Goal: Information Seeking & Learning: Learn about a topic

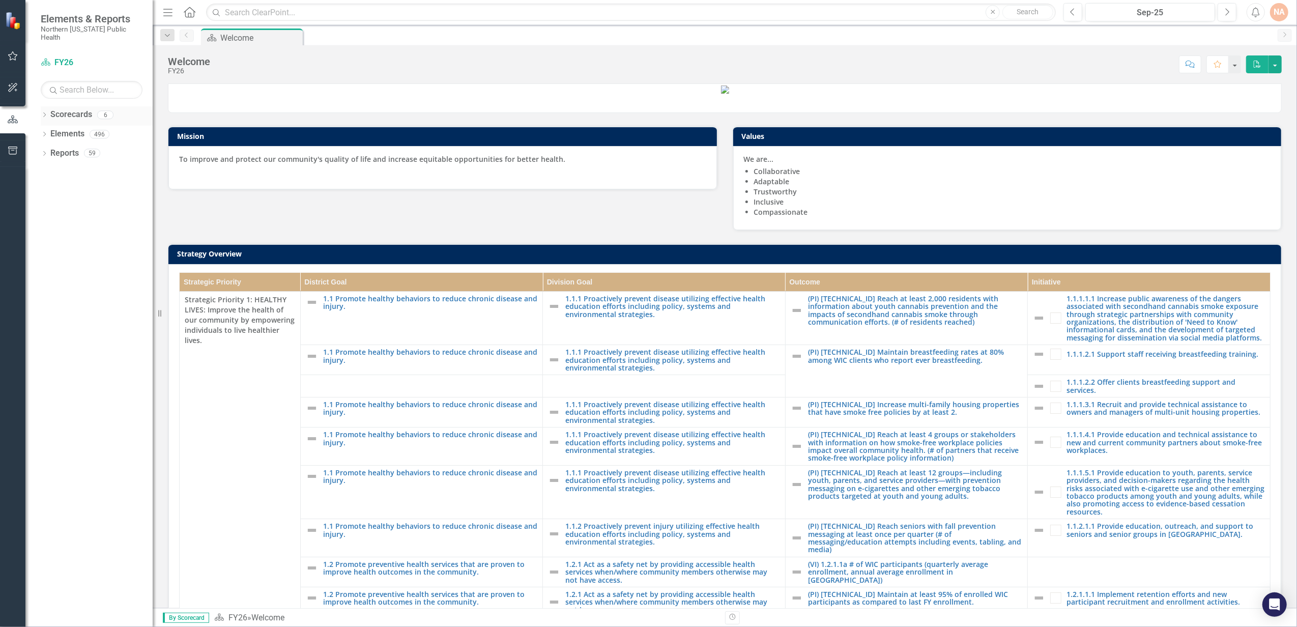
click at [90, 109] on link "Scorecards" at bounding box center [71, 115] width 42 height 12
click at [45, 54] on div "Scorecard FY26" at bounding box center [92, 62] width 102 height 17
click at [42, 113] on icon "Dropdown" at bounding box center [44, 116] width 7 height 6
click at [58, 128] on link "FY26" at bounding box center [104, 134] width 97 height 12
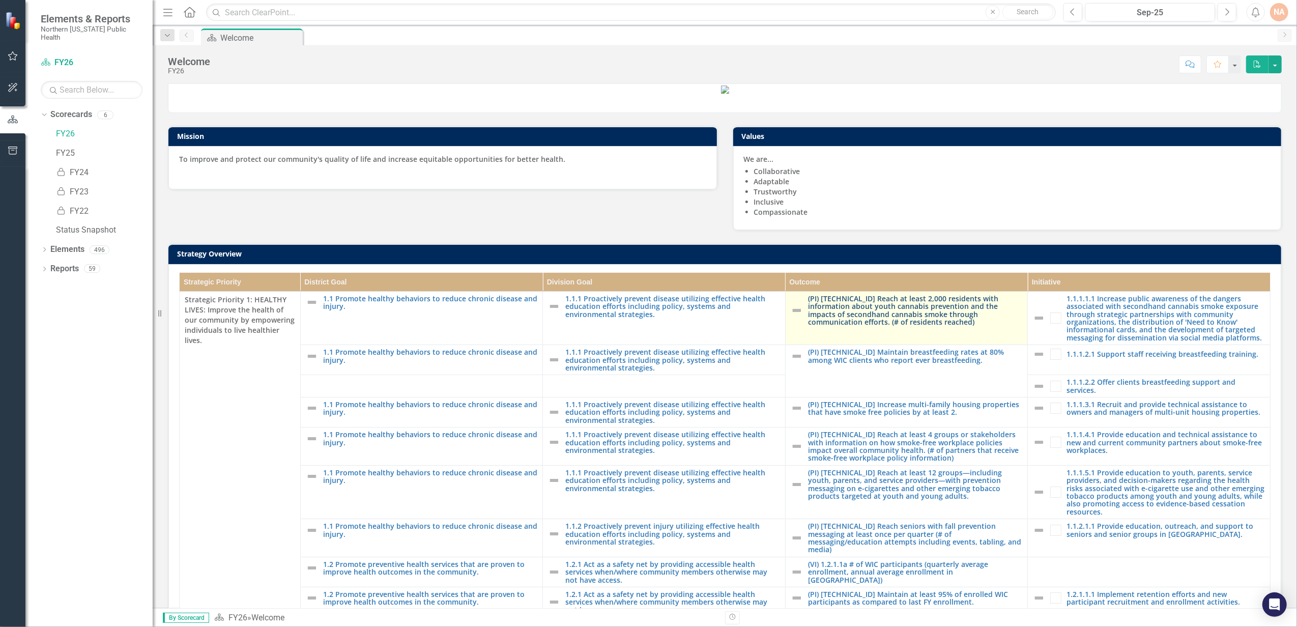
click at [914, 326] on link "(PI) [TECHNICAL_ID] Reach at least 2,000 residents with information about youth…" at bounding box center [915, 311] width 215 height 32
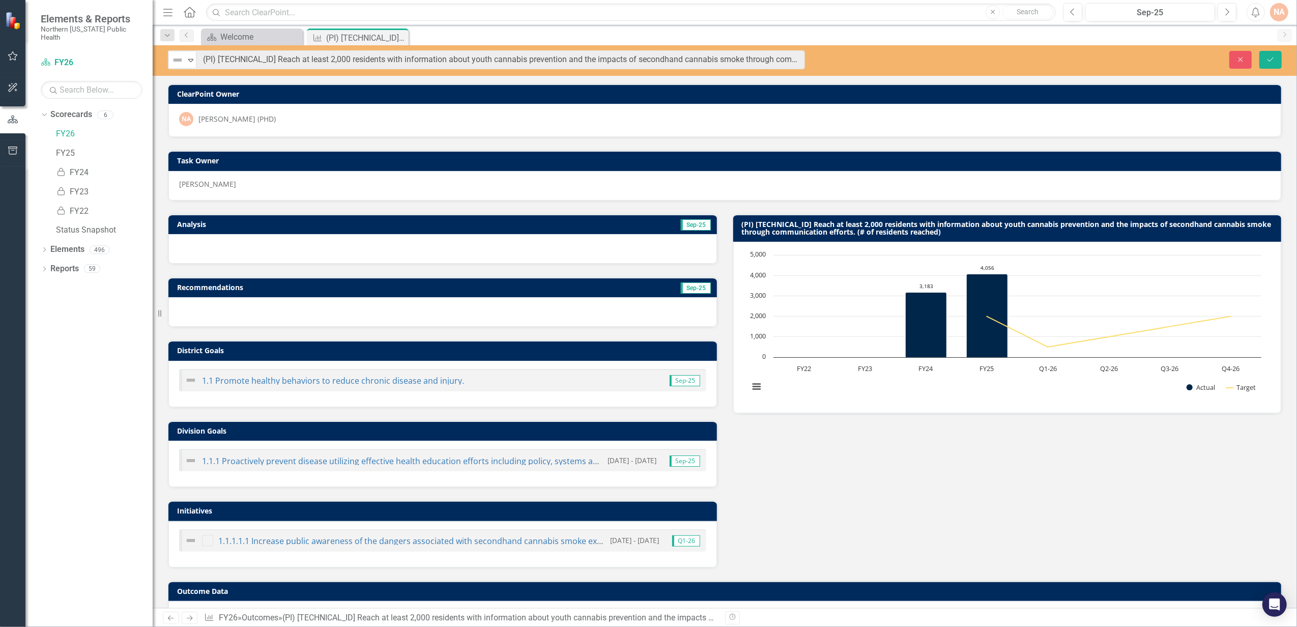
drag, startPoint x: 437, startPoint y: 61, endPoint x: 811, endPoint y: 47, distance: 374.7
click at [811, 47] on div "Not Defined Expand (PI) [TECHNICAL_ID] Reach at least 2,000 residents with info…" at bounding box center [725, 60] width 1144 height 31
click at [762, 133] on div "NA [PERSON_NAME] (PHD)" at bounding box center [724, 120] width 1113 height 33
drag, startPoint x: 915, startPoint y: 235, endPoint x: 772, endPoint y: 221, distance: 143.2
click at [772, 221] on h3 "(PI) [TECHNICAL_ID] Reach at least 2,000 residents with information about youth…" at bounding box center [1009, 228] width 535 height 16
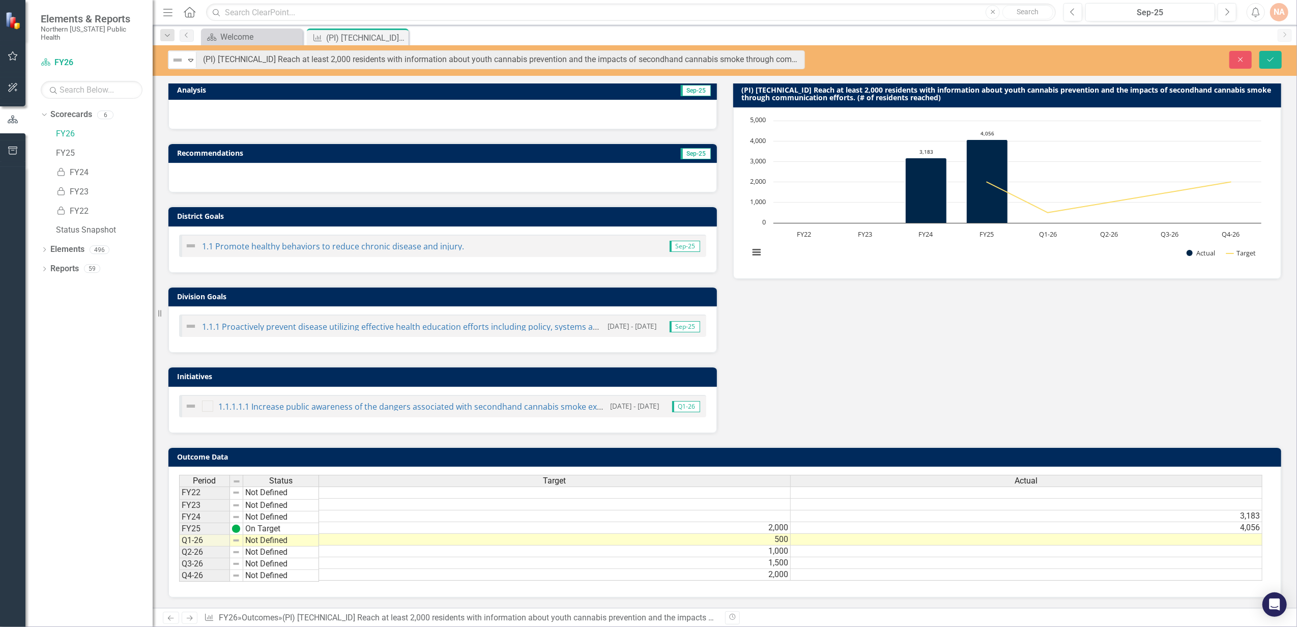
scroll to position [144, 0]
click at [516, 401] on link "1.1.1.1.1 Increase public awareness of the dangers associated with secondhand c…" at bounding box center [821, 406] width 1206 height 11
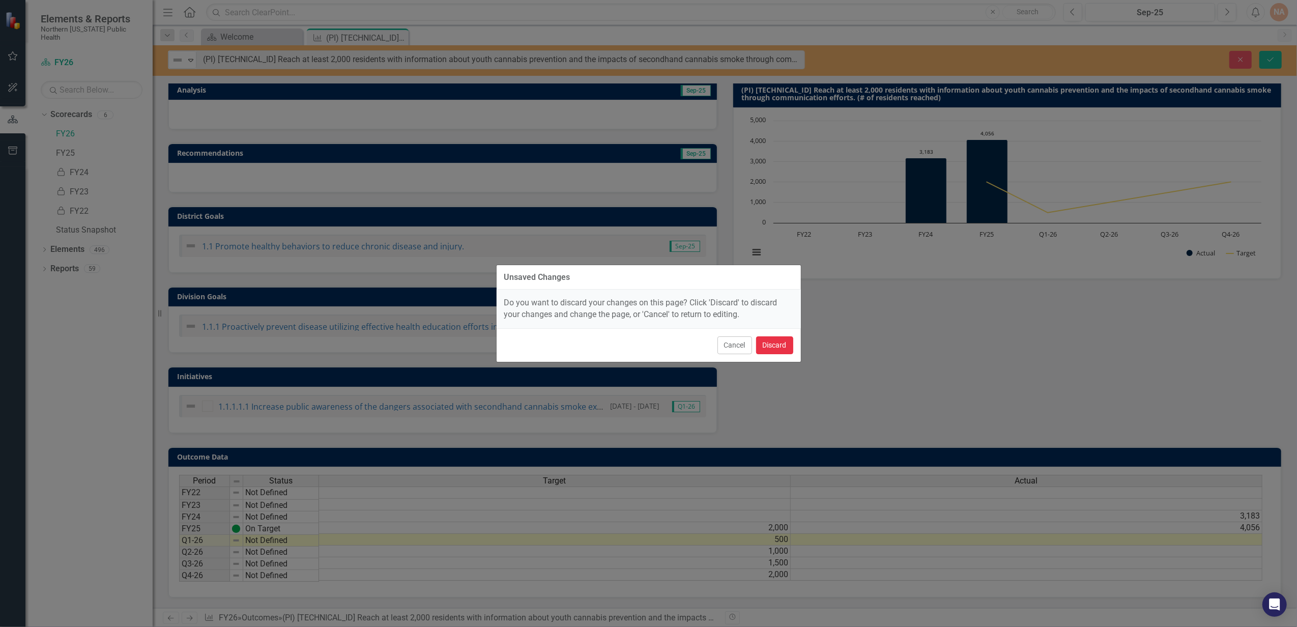
click at [773, 346] on button "Discard" at bounding box center [774, 345] width 37 height 18
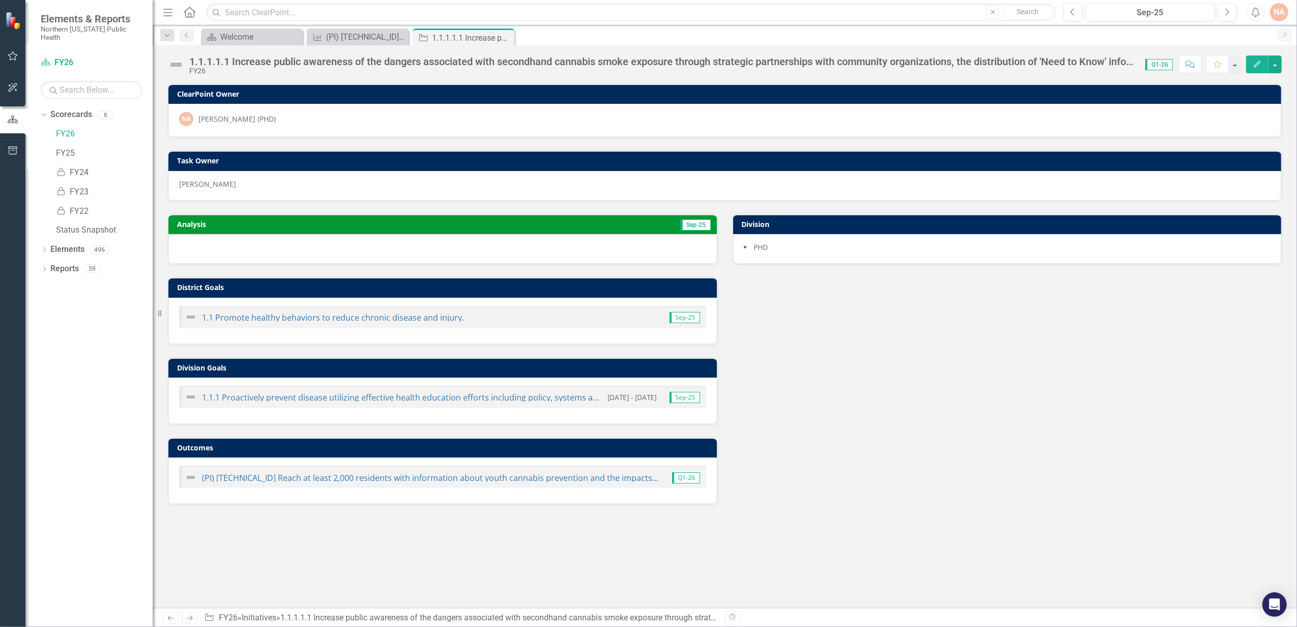
click at [901, 59] on div "1.1.1.1.1 Increase public awareness of the dangers associated with secondhand c…" at bounding box center [662, 61] width 946 height 11
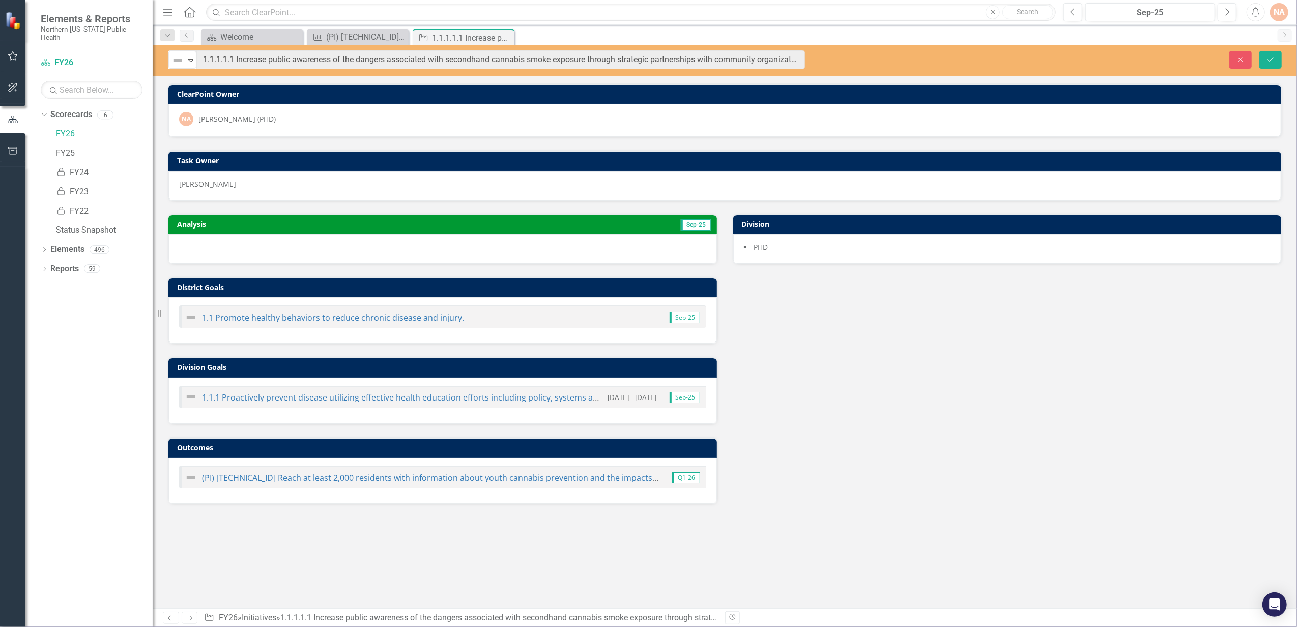
click at [901, 59] on div "Close Save" at bounding box center [1058, 60] width 461 height 18
drag, startPoint x: 507, startPoint y: 37, endPoint x: 440, endPoint y: 52, distance: 68.4
click at [0, 0] on icon "Close" at bounding box center [0, 0] width 0 height 0
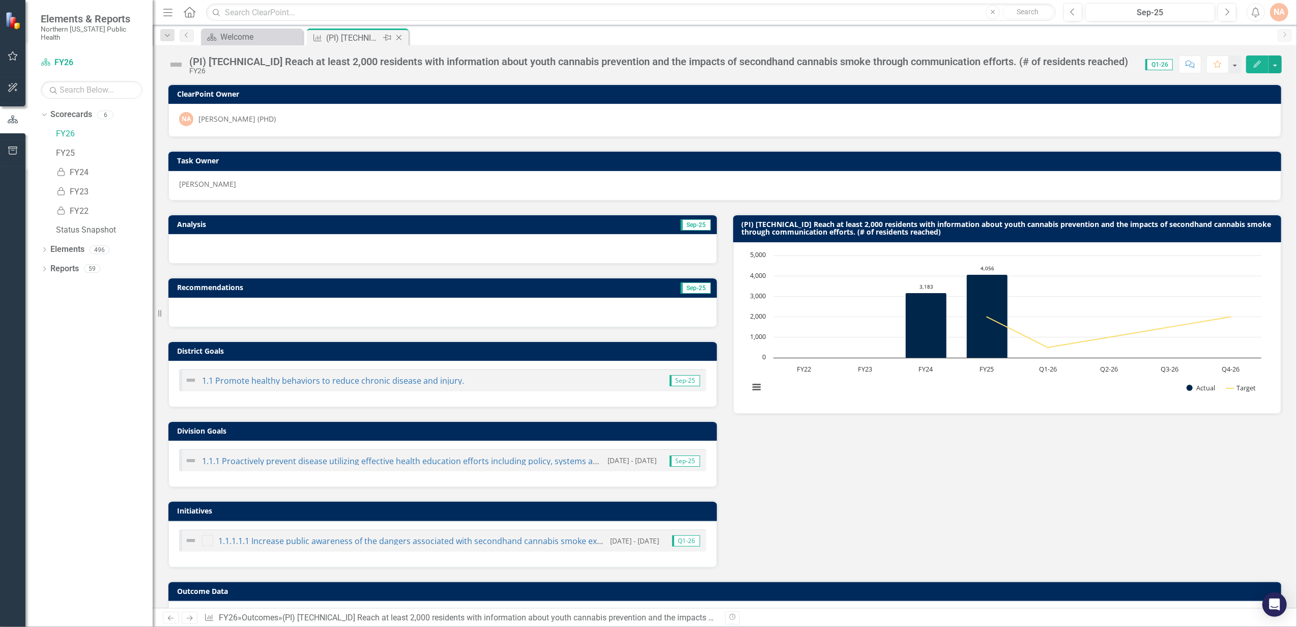
click at [401, 37] on icon "Close" at bounding box center [399, 38] width 10 height 8
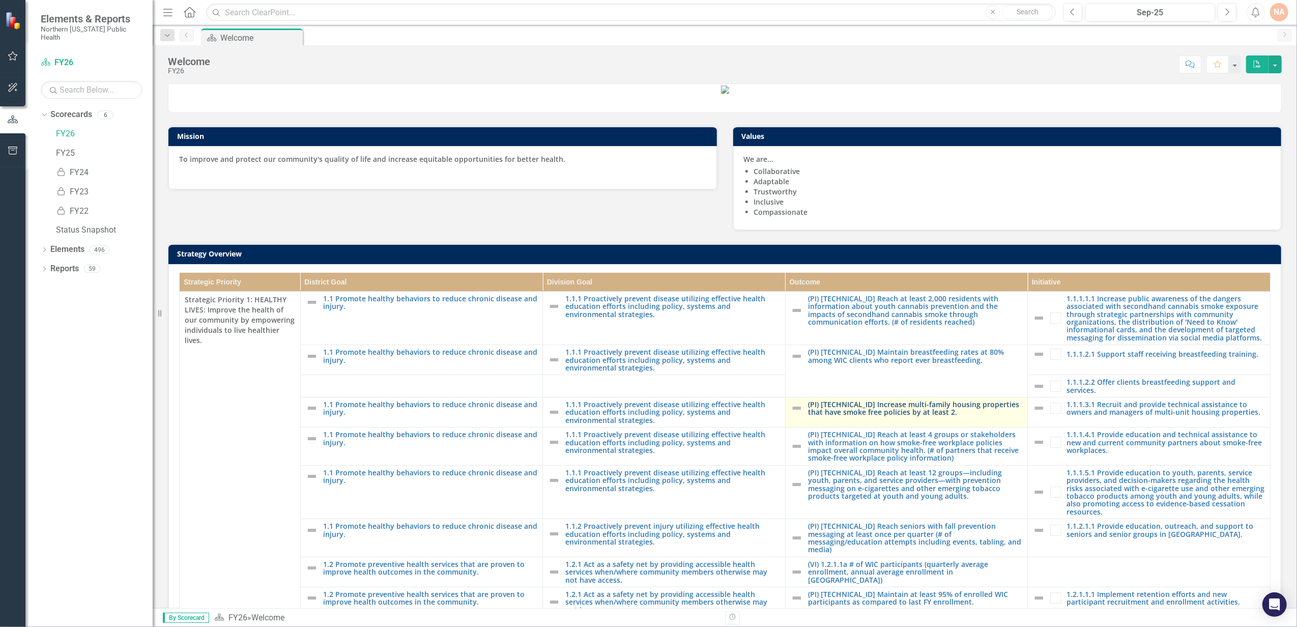
click at [909, 416] on link "(PI) [TECHNICAL_ID] Increase multi-family housing properties that have smoke fr…" at bounding box center [915, 408] width 215 height 16
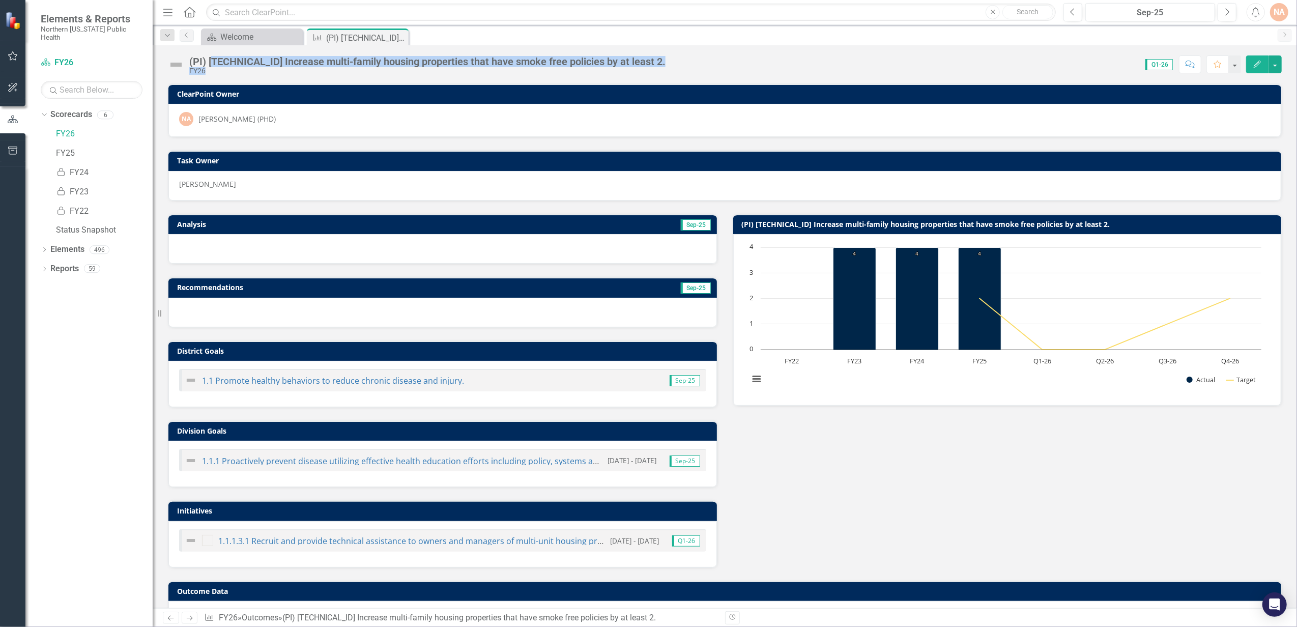
drag, startPoint x: 633, startPoint y: 57, endPoint x: 215, endPoint y: 56, distance: 418.7
click at [215, 56] on div "(PI) [TECHNICAL_ID] Increase multi-family housing properties that have smoke fr…" at bounding box center [725, 60] width 1144 height 31
drag, startPoint x: 215, startPoint y: 56, endPoint x: 371, endPoint y: 82, distance: 158.9
click at [371, 82] on div "(PI) [TECHNICAL_ID] Increase multi-family housing properties that have smoke fr…" at bounding box center [725, 326] width 1144 height 563
click at [300, 56] on div "(PI) [TECHNICAL_ID] Increase multi-family housing properties that have smoke fr…" at bounding box center [427, 61] width 476 height 11
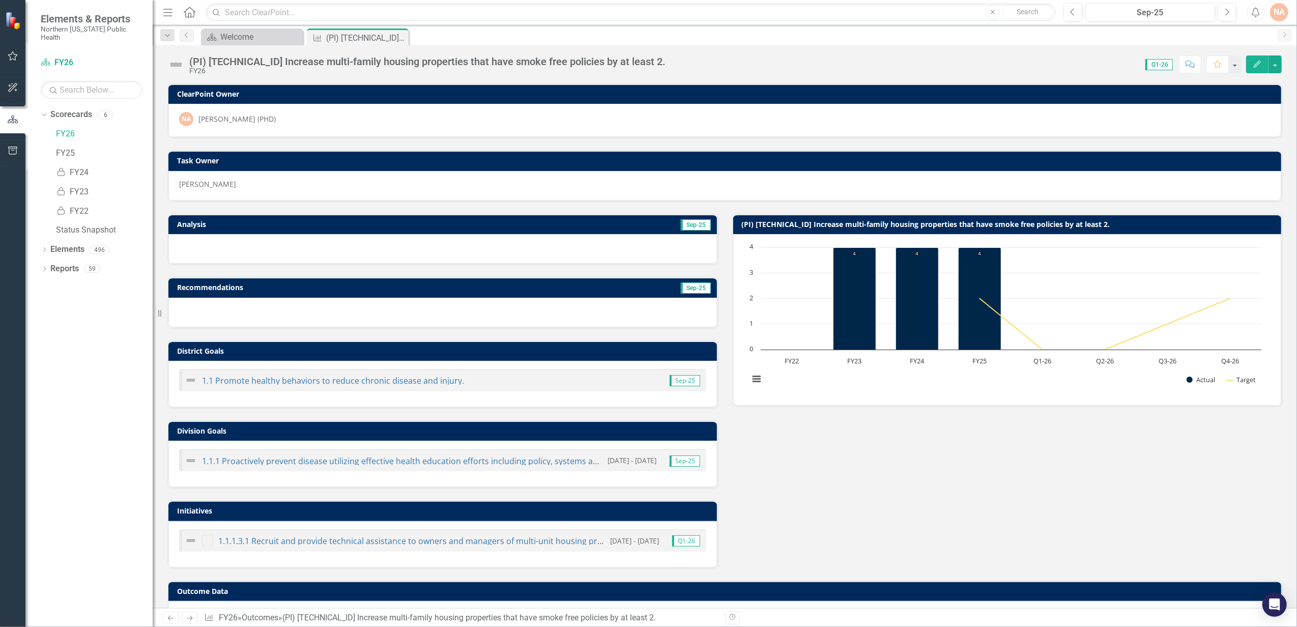
click at [304, 60] on div "(PI) [TECHNICAL_ID] Increase multi-family housing properties that have smoke fr…" at bounding box center [427, 61] width 476 height 11
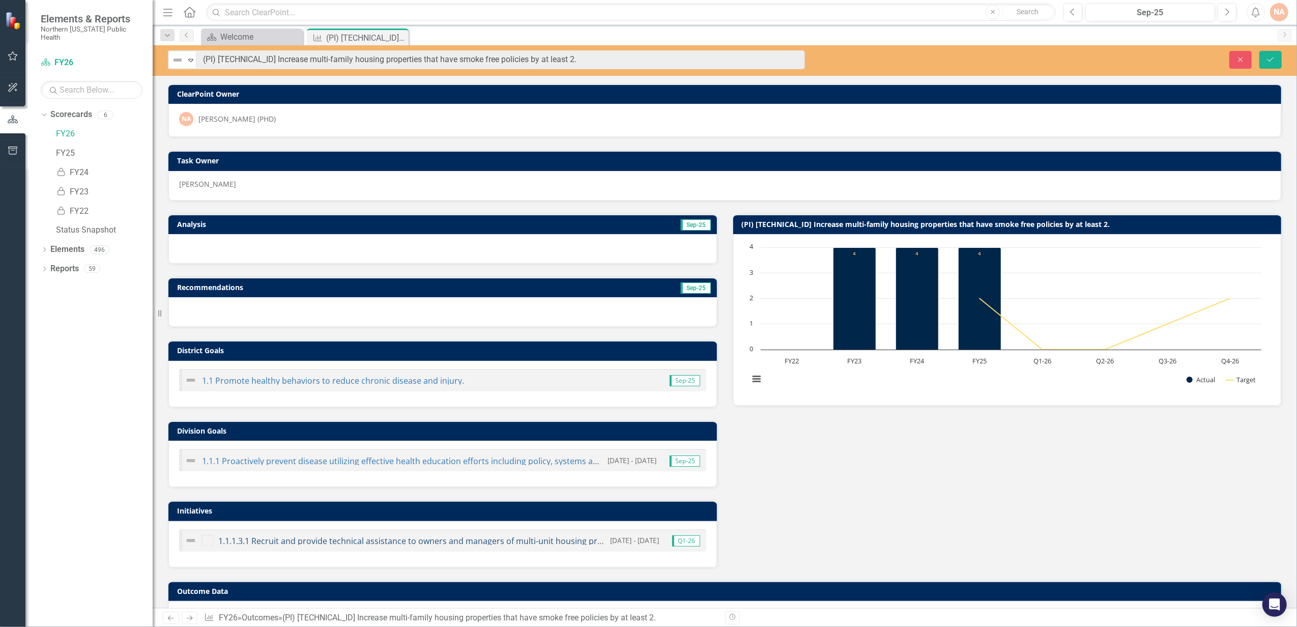
click at [389, 544] on link "1.1.1.3.1 Recruit and provide technical assistance to owners and managers of mu…" at bounding box center [424, 540] width 413 height 11
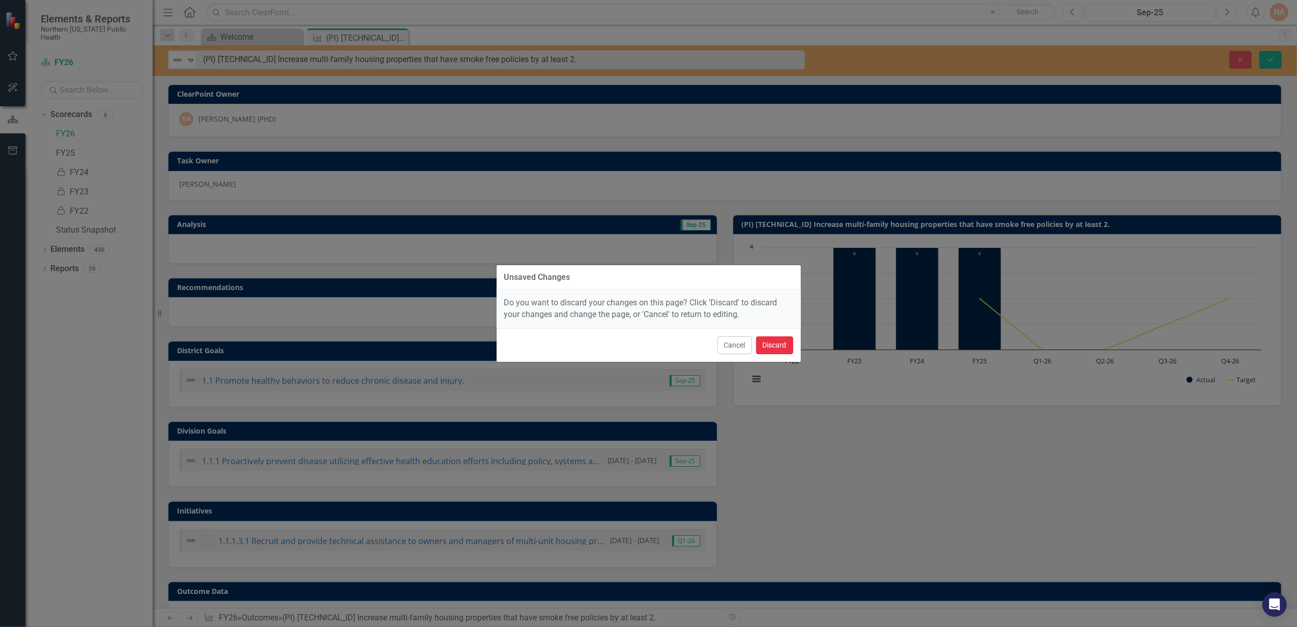
click at [774, 345] on button "Discard" at bounding box center [774, 345] width 37 height 18
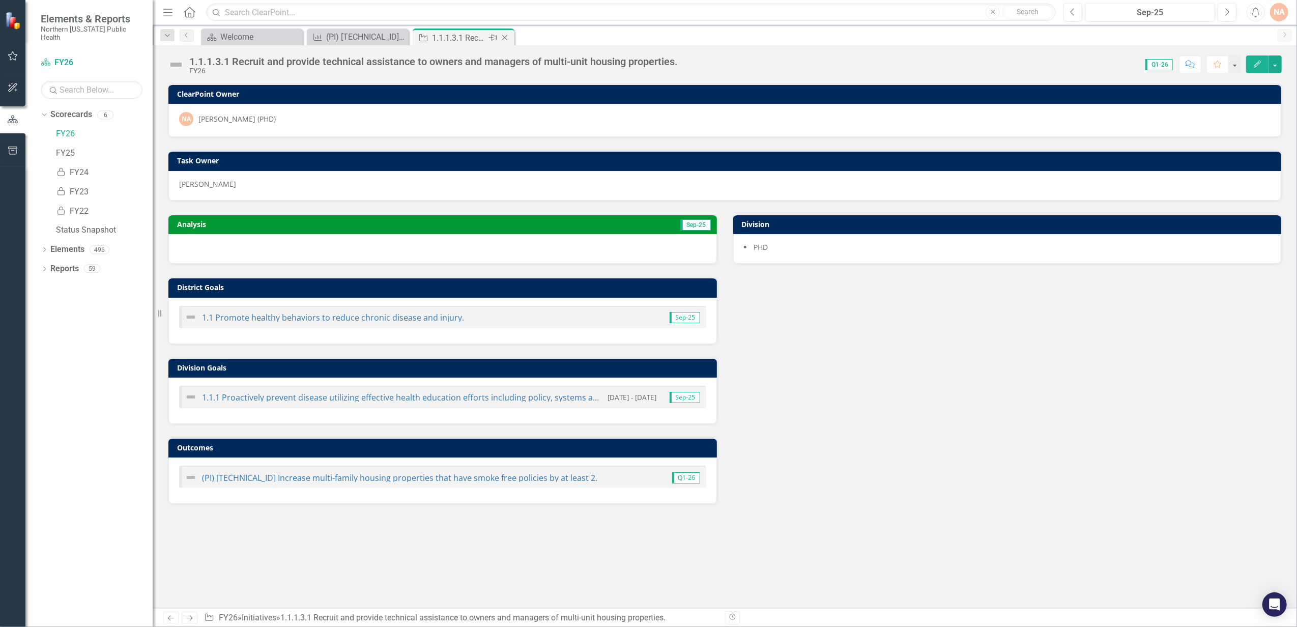
click at [505, 39] on icon "Close" at bounding box center [505, 38] width 10 height 8
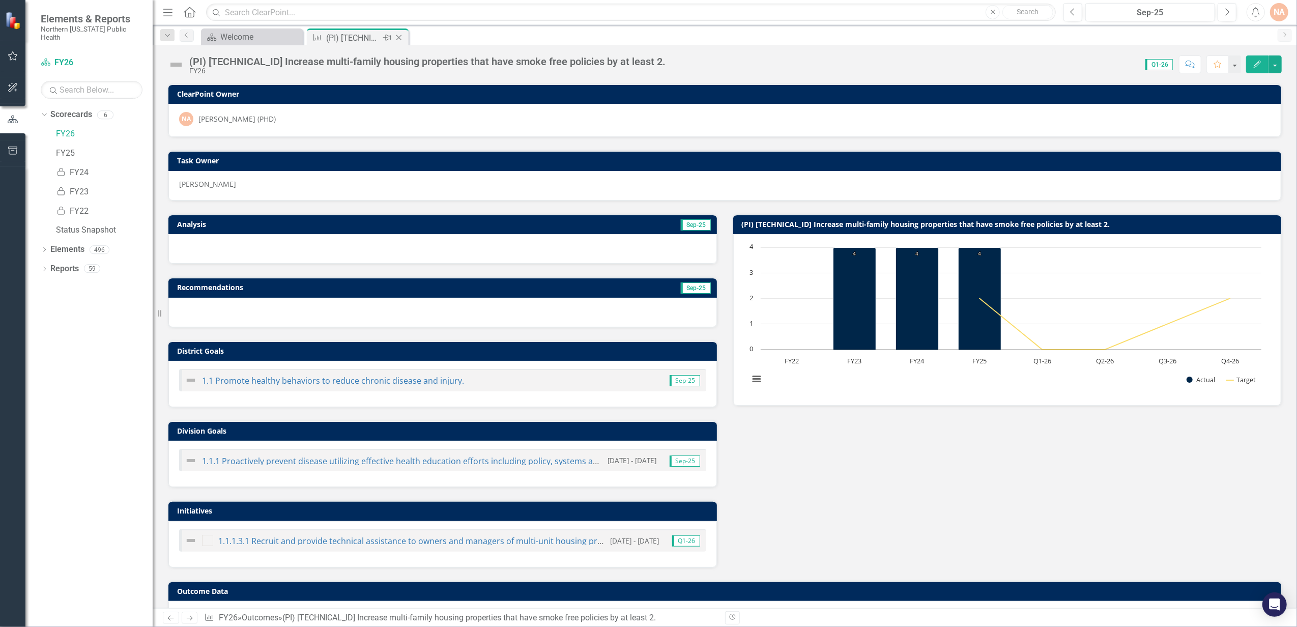
click at [398, 37] on icon at bounding box center [399, 38] width 6 height 6
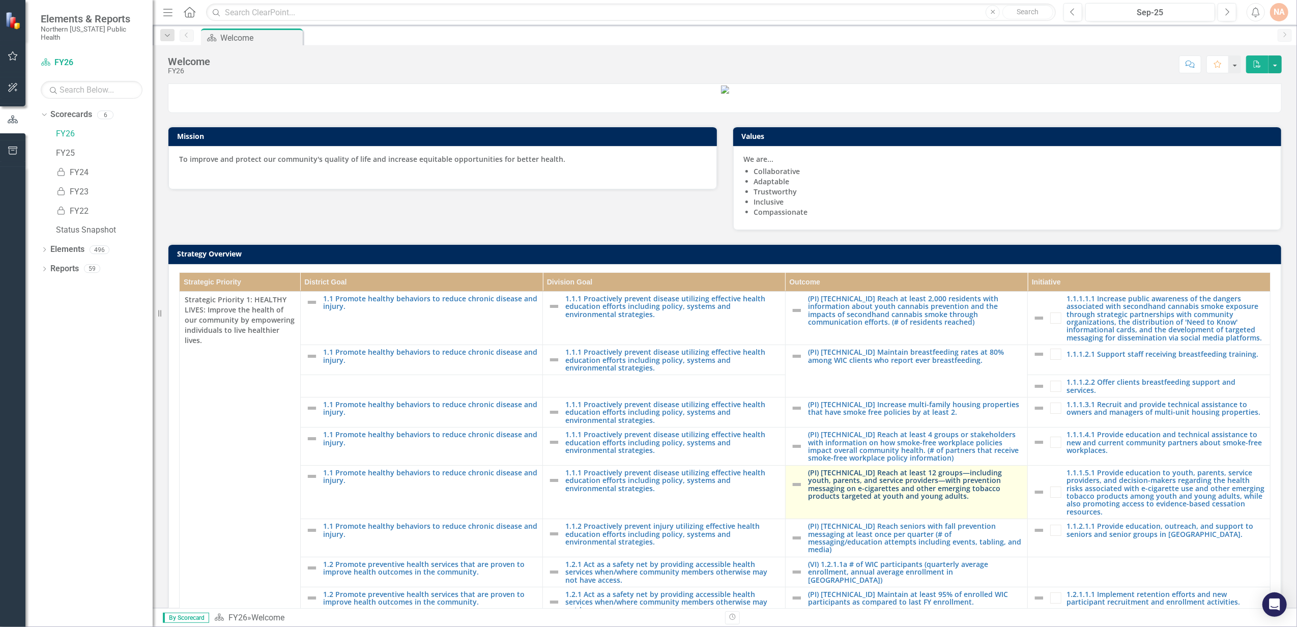
click at [911, 500] on link "(PI) [TECHNICAL_ID] Reach at least 12 groups—including youth, parents, and serv…" at bounding box center [915, 485] width 215 height 32
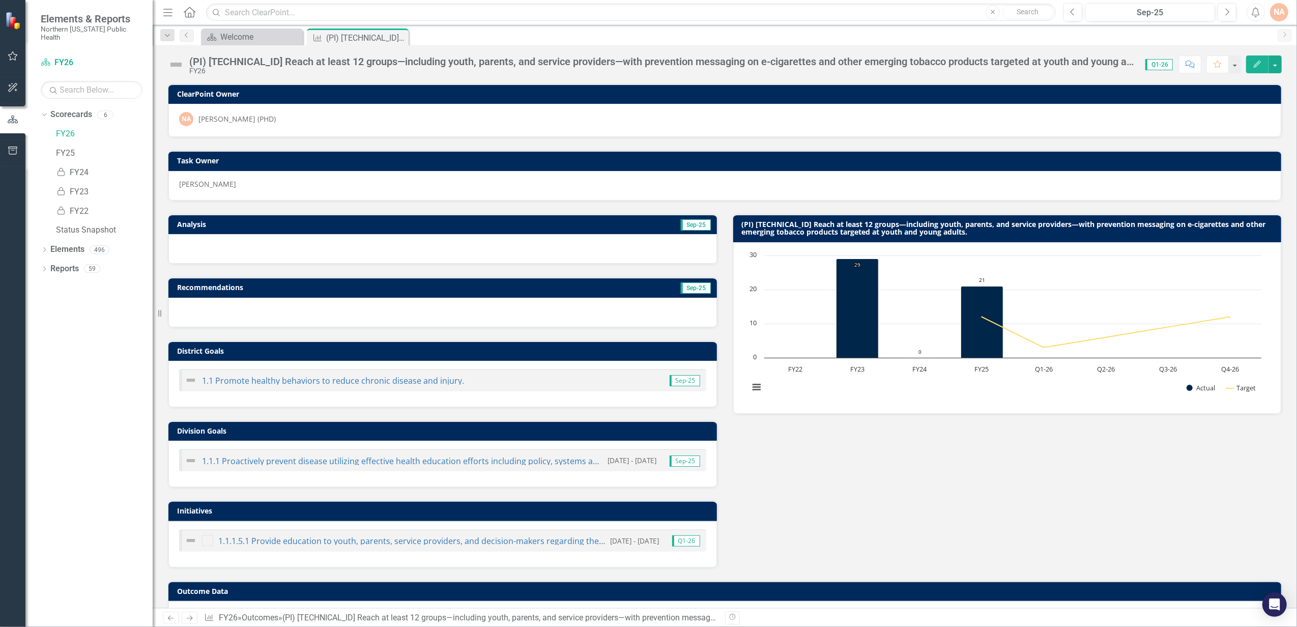
click at [323, 64] on div "(PI) [TECHNICAL_ID] Reach at least 12 groups—including youth, parents, and serv…" at bounding box center [662, 61] width 946 height 11
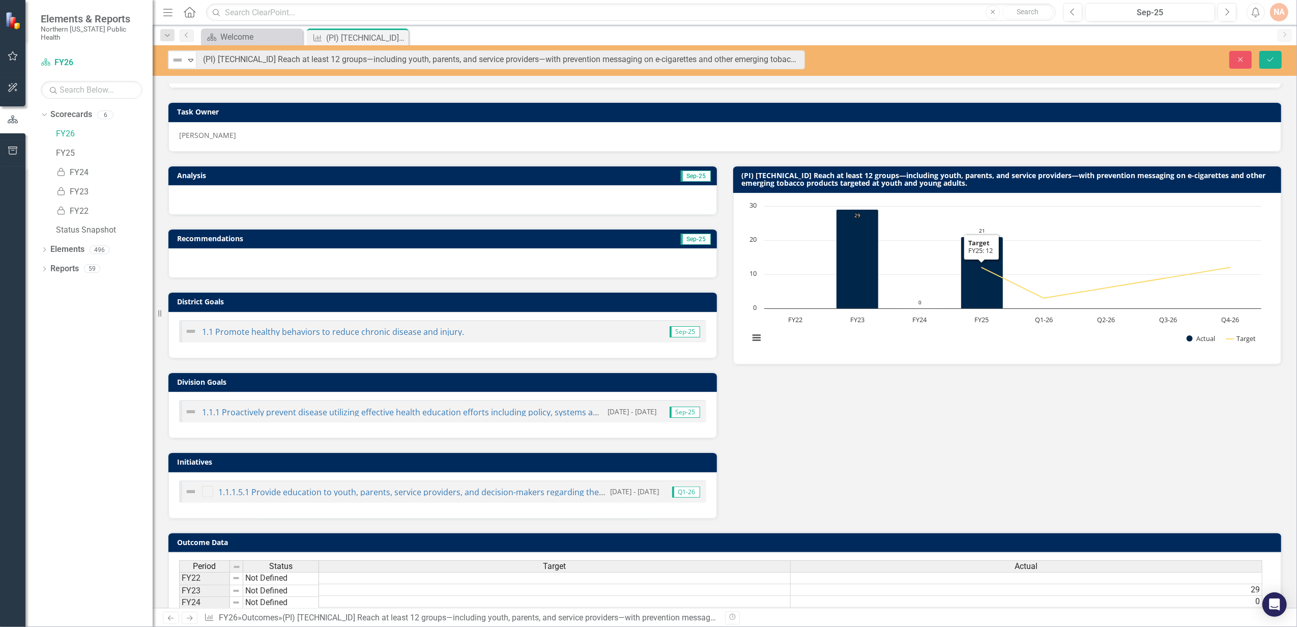
scroll to position [144, 0]
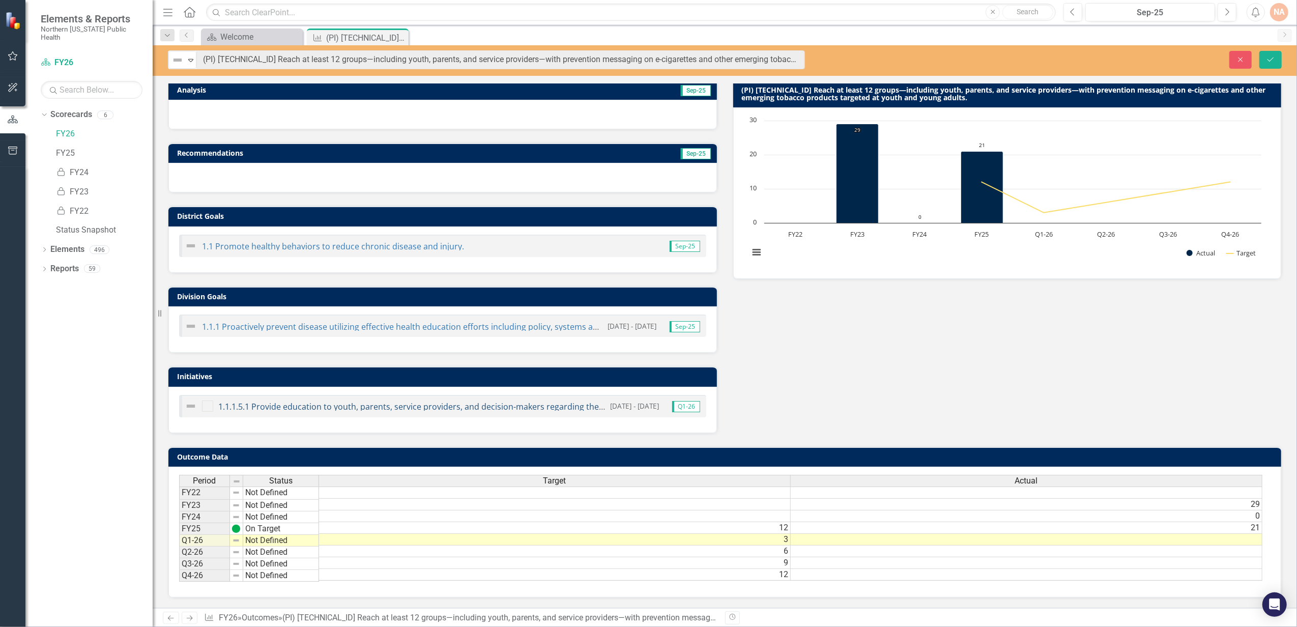
click at [417, 401] on link "1.1.1.5.1 Provide education to youth, parents, service providers, and decision-…" at bounding box center [760, 406] width 1085 height 11
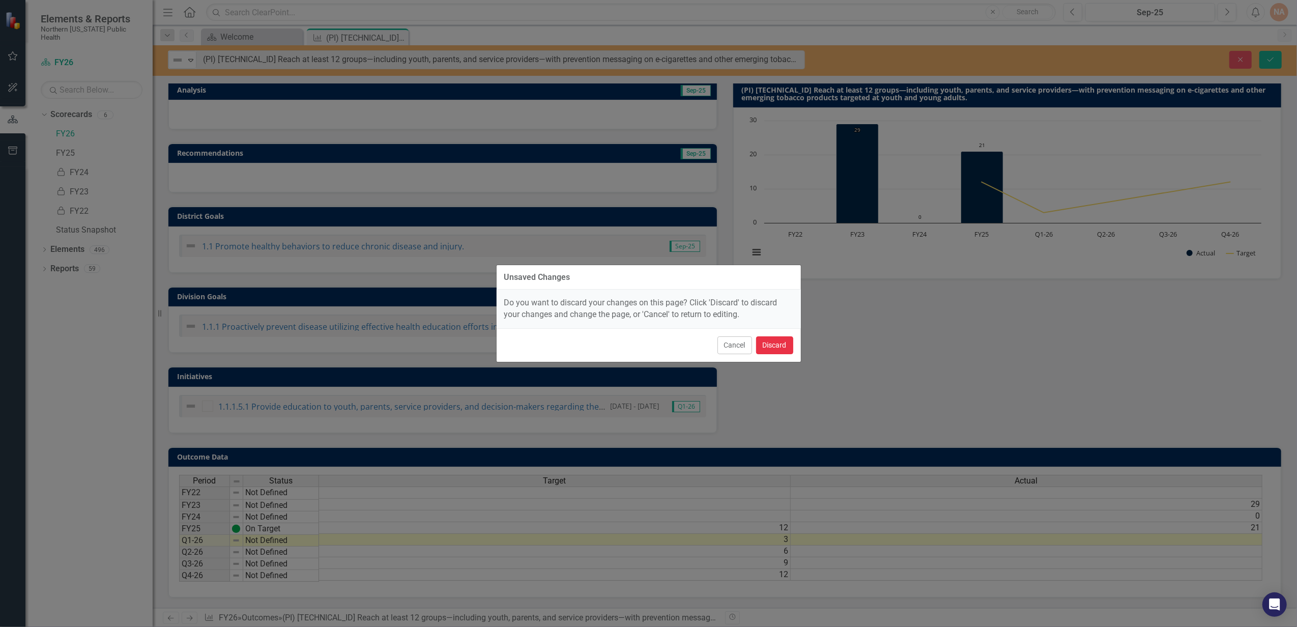
click at [768, 344] on button "Discard" at bounding box center [774, 345] width 37 height 18
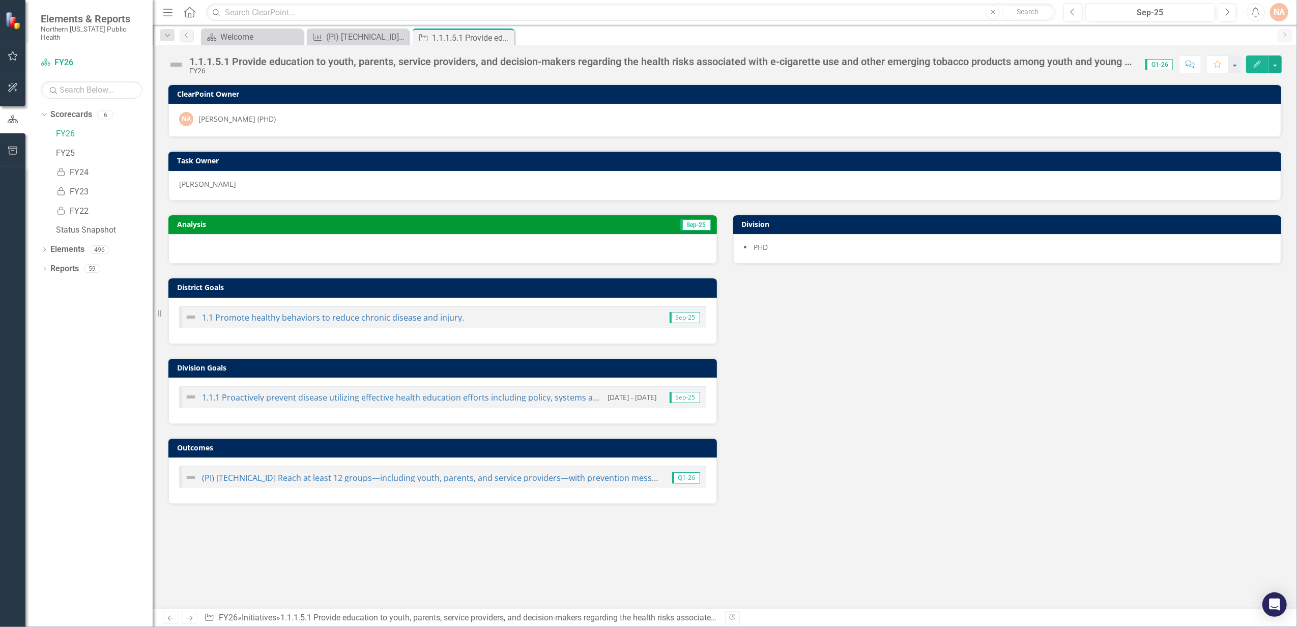
click at [1097, 66] on div "1.1.1.5.1 Provide education to youth, parents, service providers, and decision-…" at bounding box center [662, 61] width 946 height 11
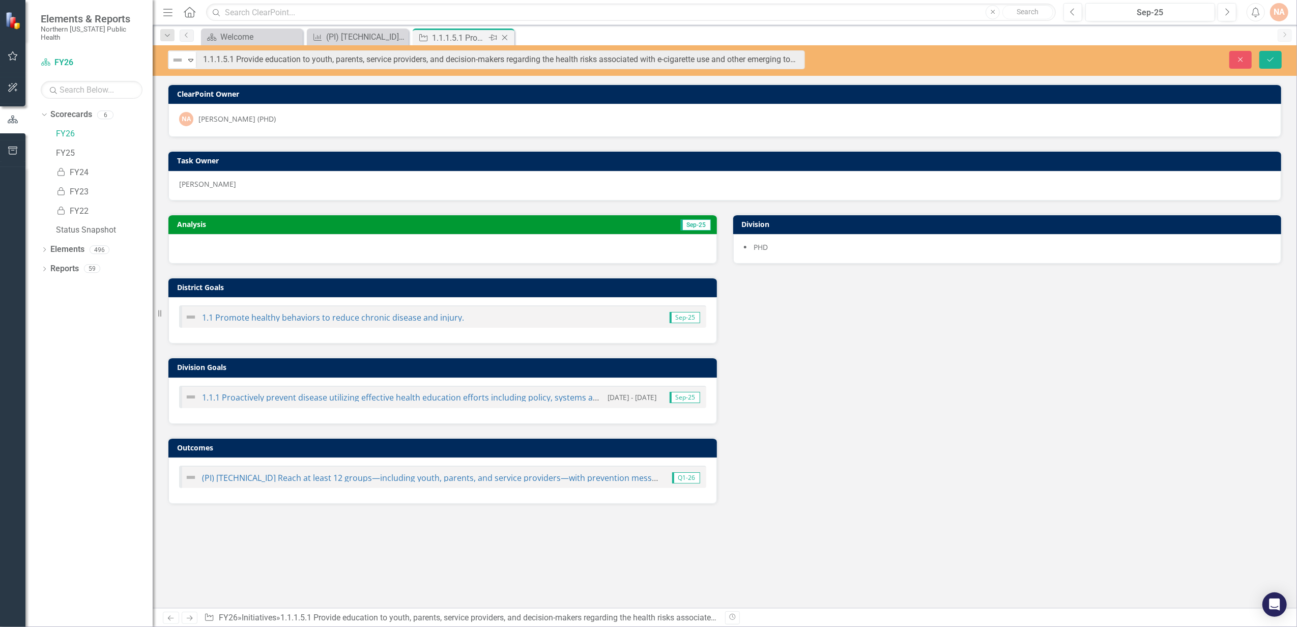
click at [505, 40] on icon "Close" at bounding box center [505, 38] width 10 height 8
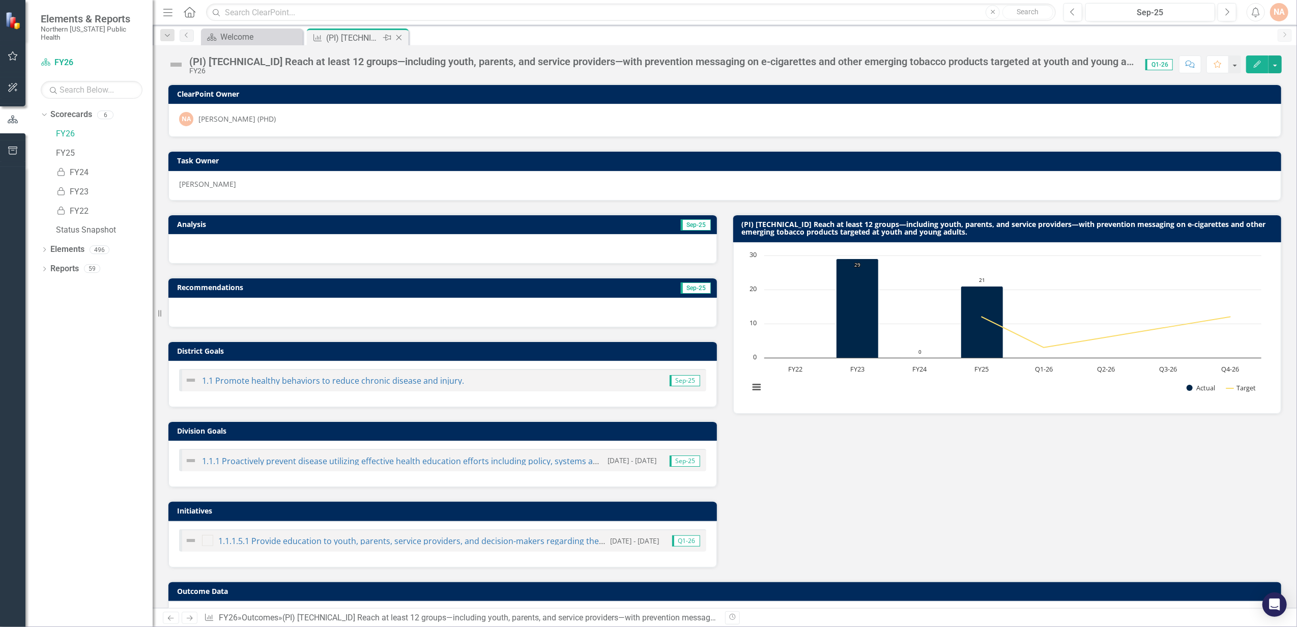
click at [403, 39] on icon "Close" at bounding box center [399, 38] width 10 height 8
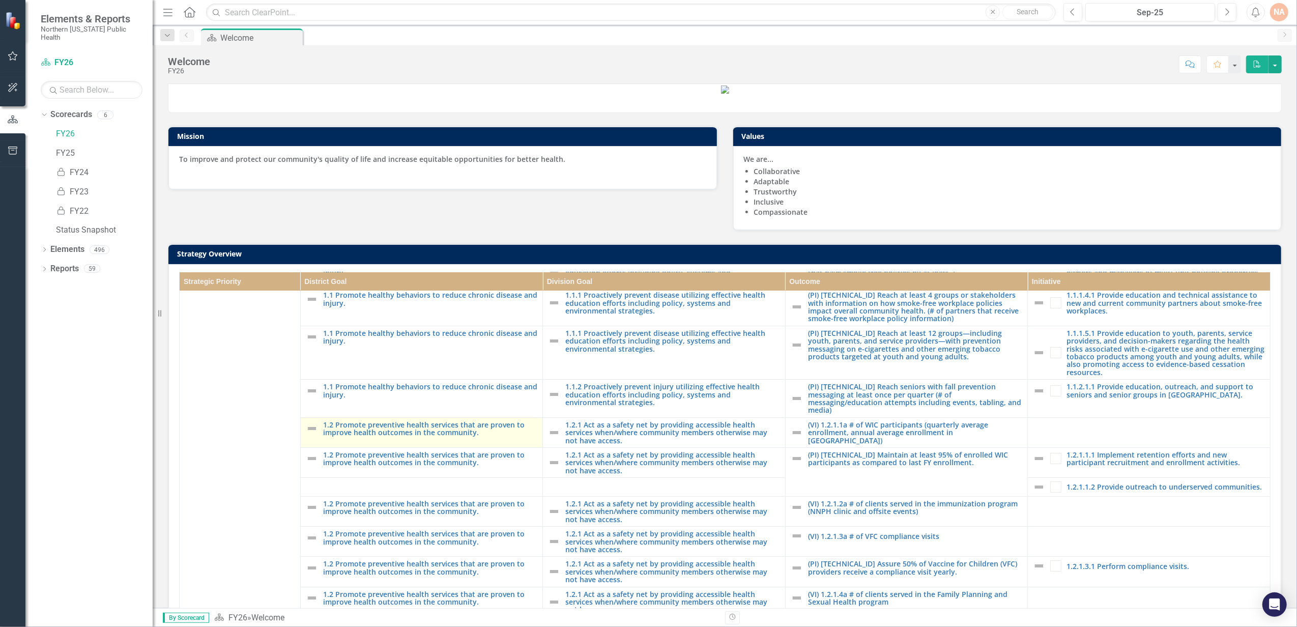
scroll to position [135, 0]
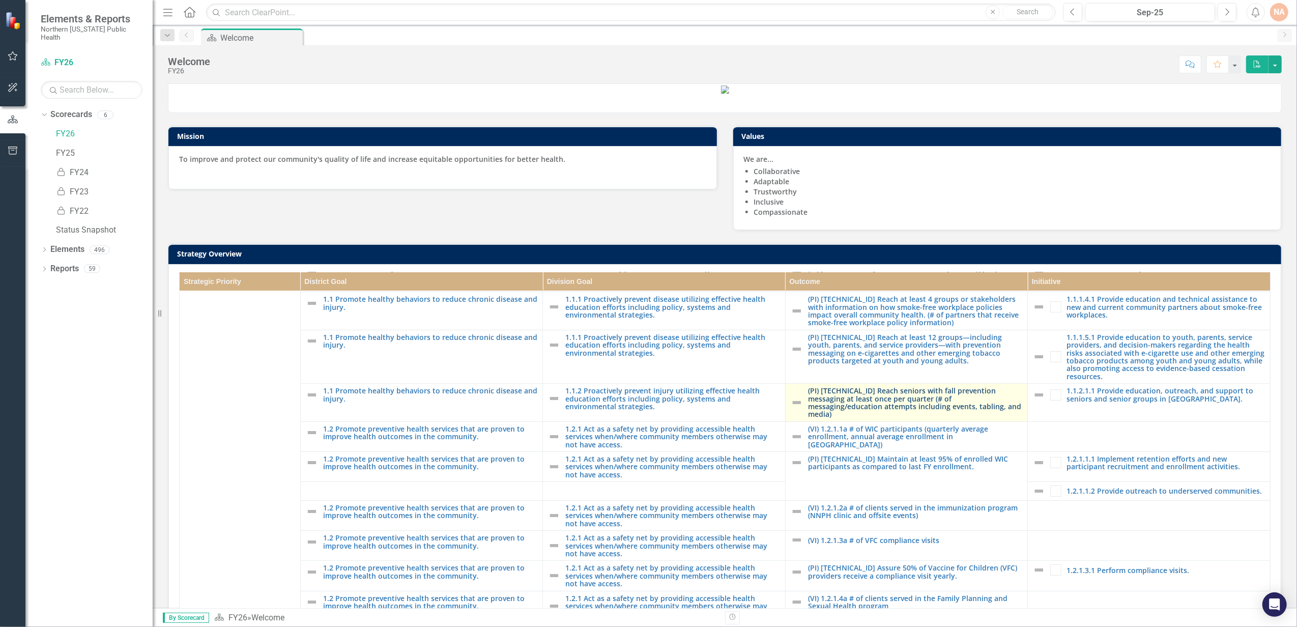
click at [896, 418] on link "(PI) [TECHNICAL_ID] Reach seniors with fall prevention messaging at least once …" at bounding box center [915, 403] width 215 height 32
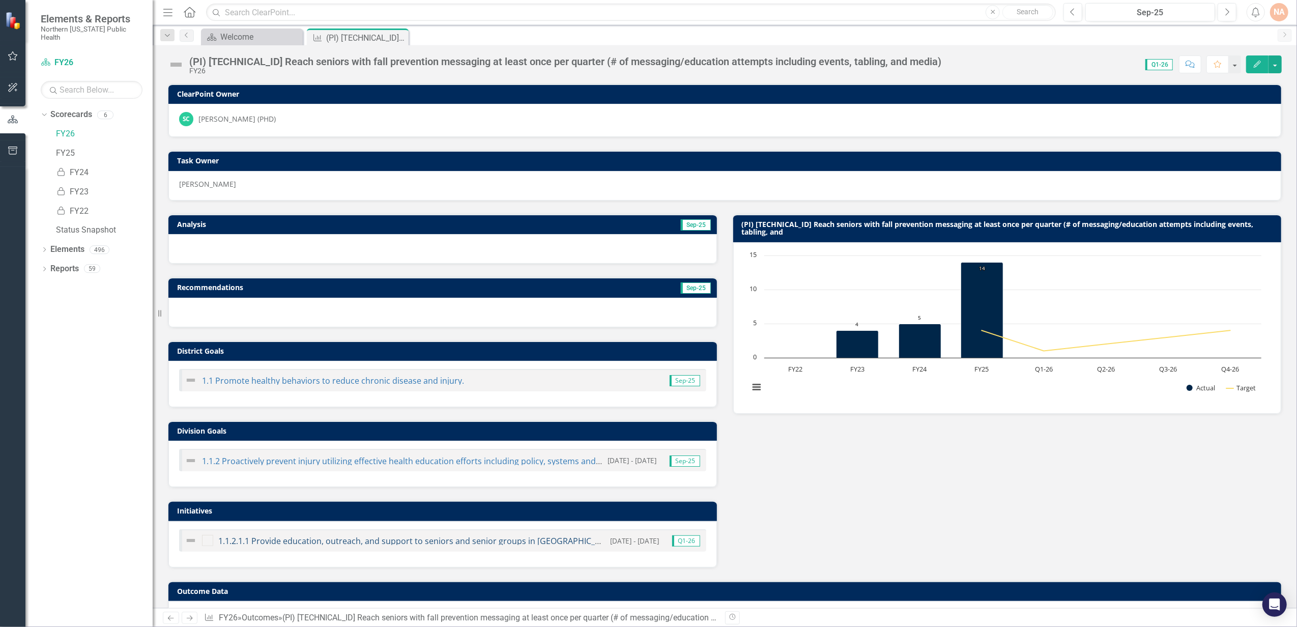
click at [378, 542] on link "1.1.2.1.1 Provide education, outreach, and support to seniors and senior groups…" at bounding box center [419, 540] width 402 height 11
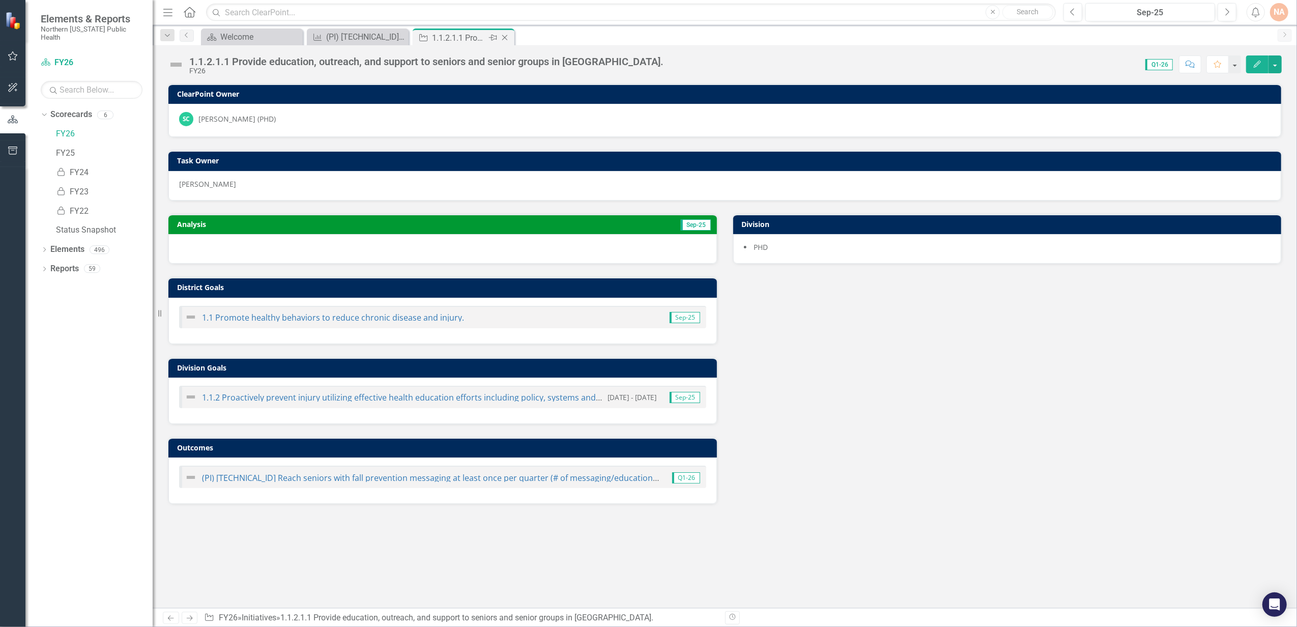
click at [507, 33] on div "Close" at bounding box center [505, 38] width 13 height 13
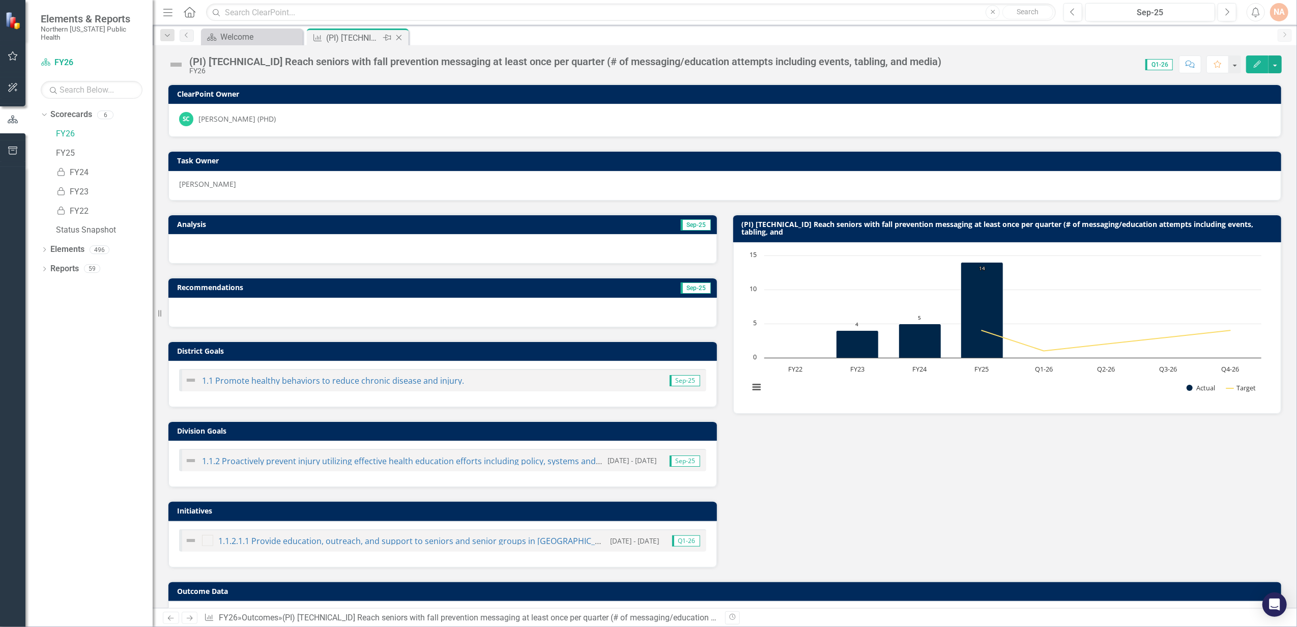
click at [401, 35] on icon at bounding box center [399, 38] width 6 height 6
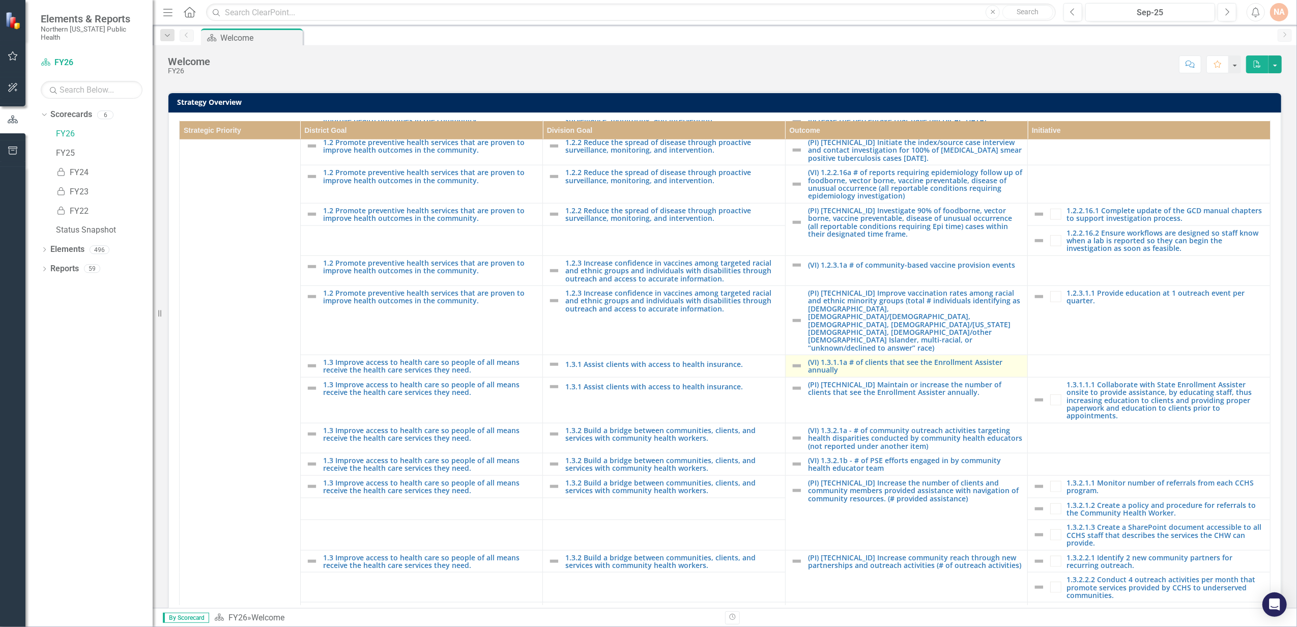
scroll to position [268, 0]
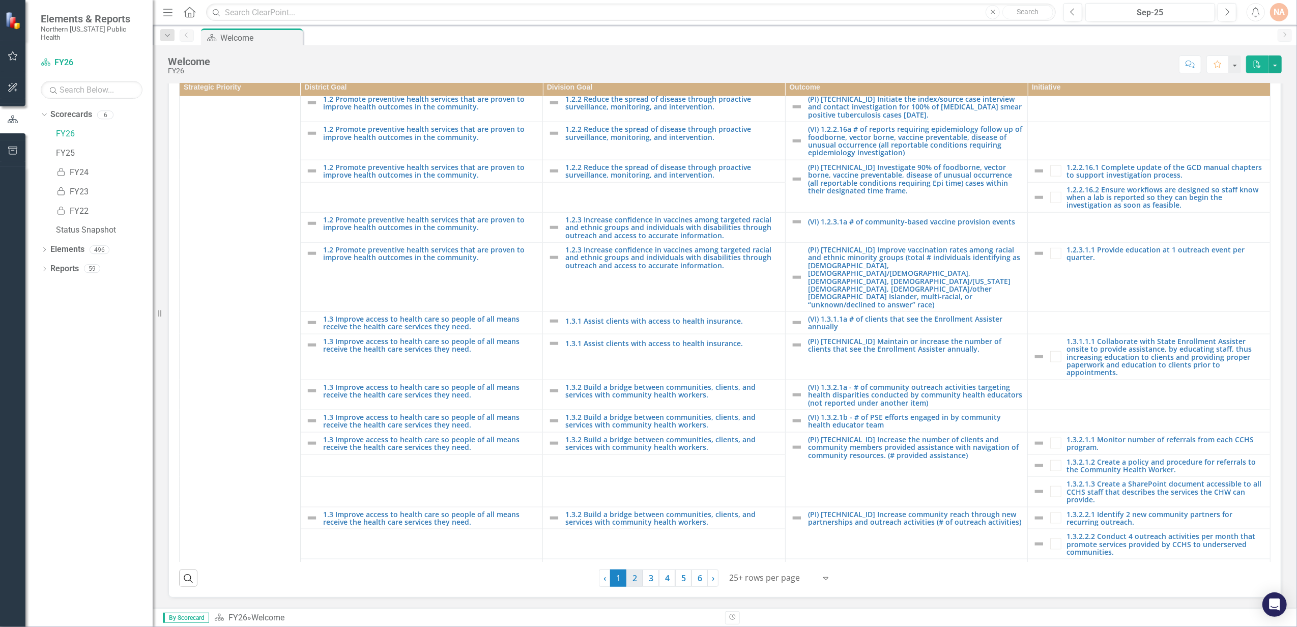
click at [631, 577] on link "2" at bounding box center [634, 577] width 16 height 17
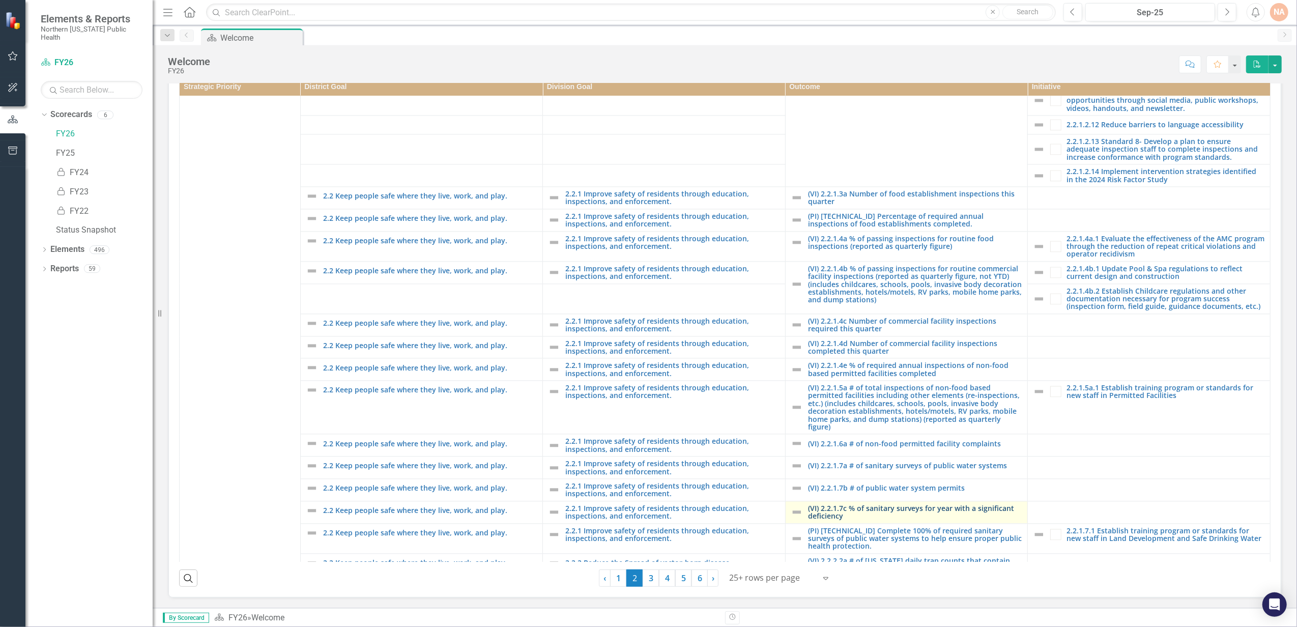
scroll to position [2389, 0]
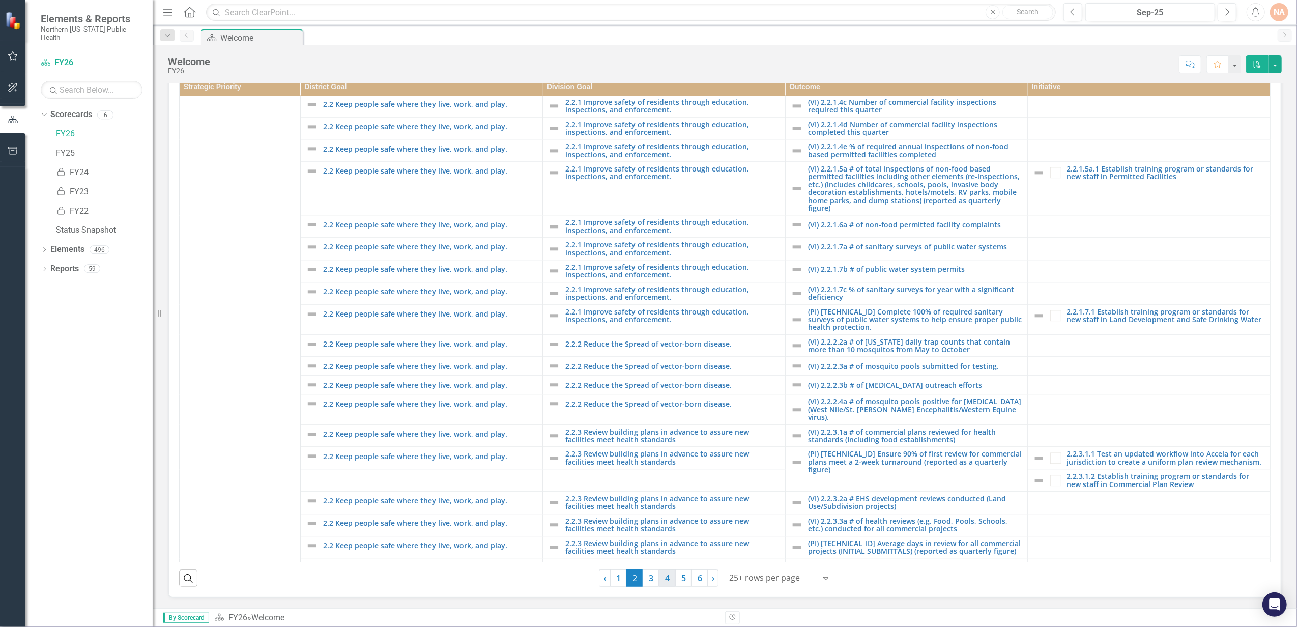
click at [663, 587] on link "4" at bounding box center [667, 577] width 16 height 17
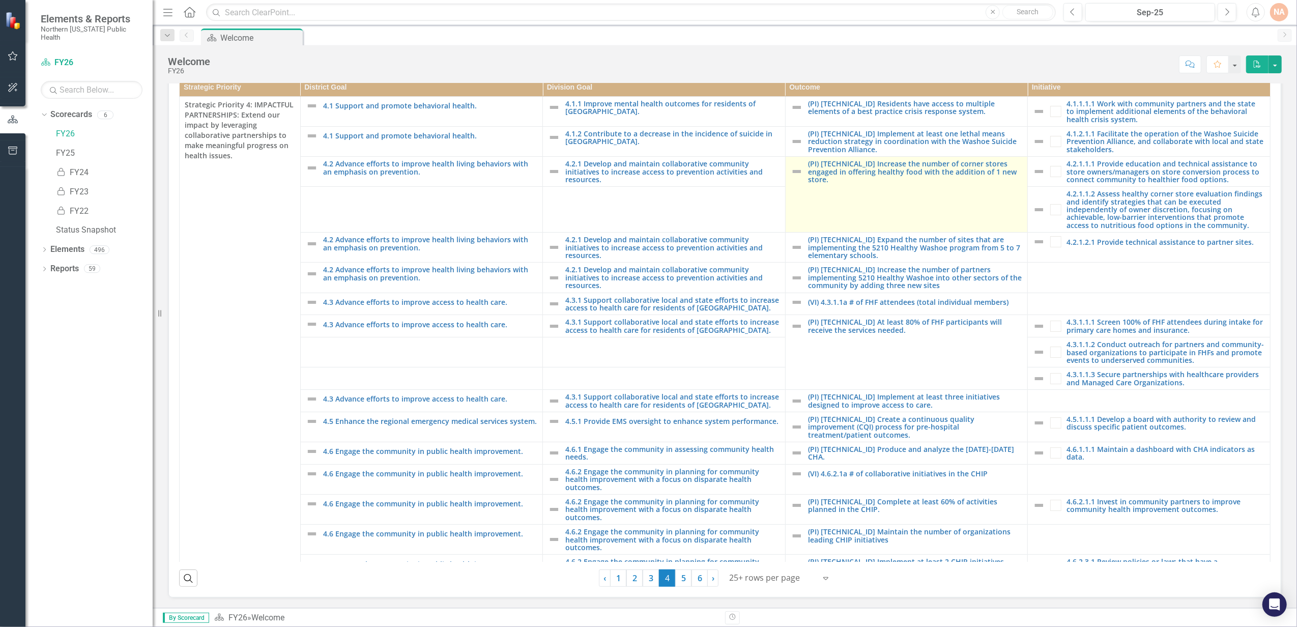
scroll to position [118, 0]
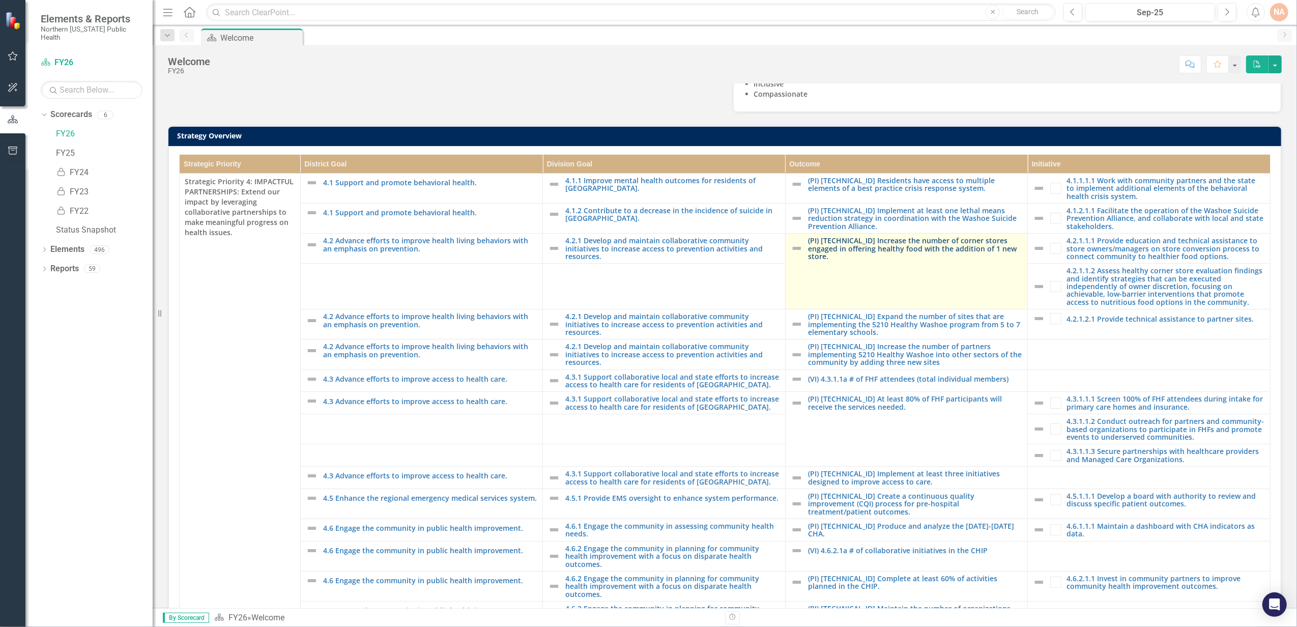
click at [926, 260] on link "(PI) [TECHNICAL_ID] Increase the number of corner stores engaged in offering he…" at bounding box center [915, 248] width 215 height 23
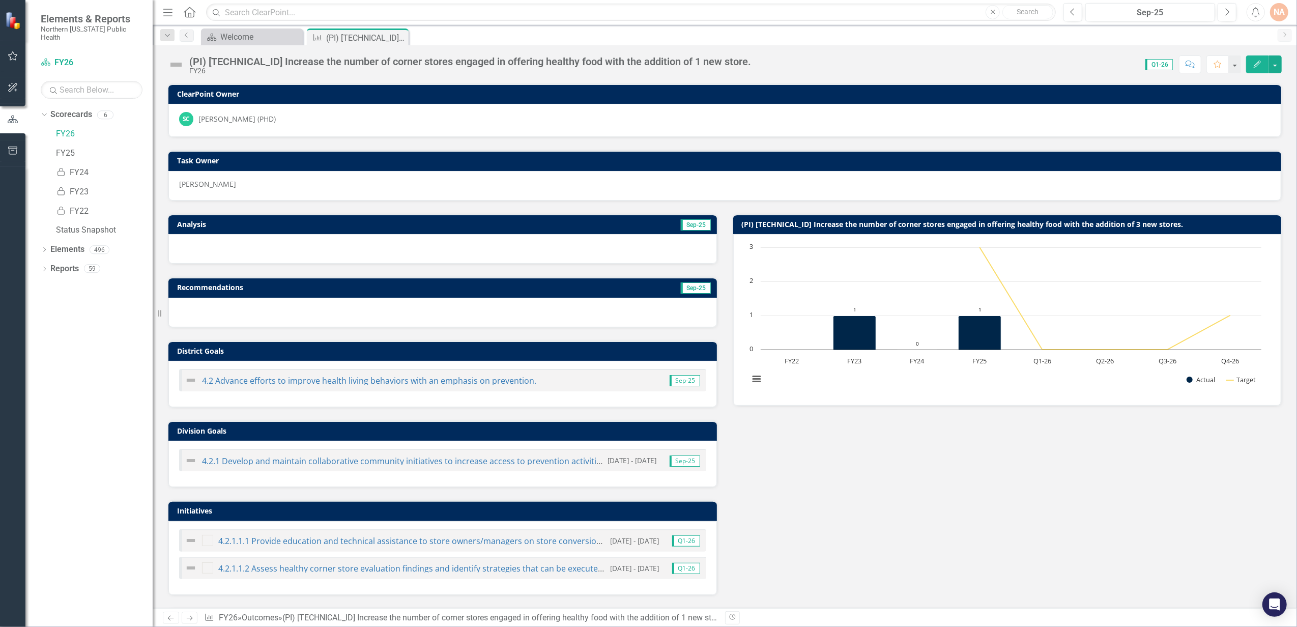
click at [462, 58] on div "(PI) [TECHNICAL_ID] Increase the number of corner stores engaged in offering he…" at bounding box center [470, 61] width 562 height 11
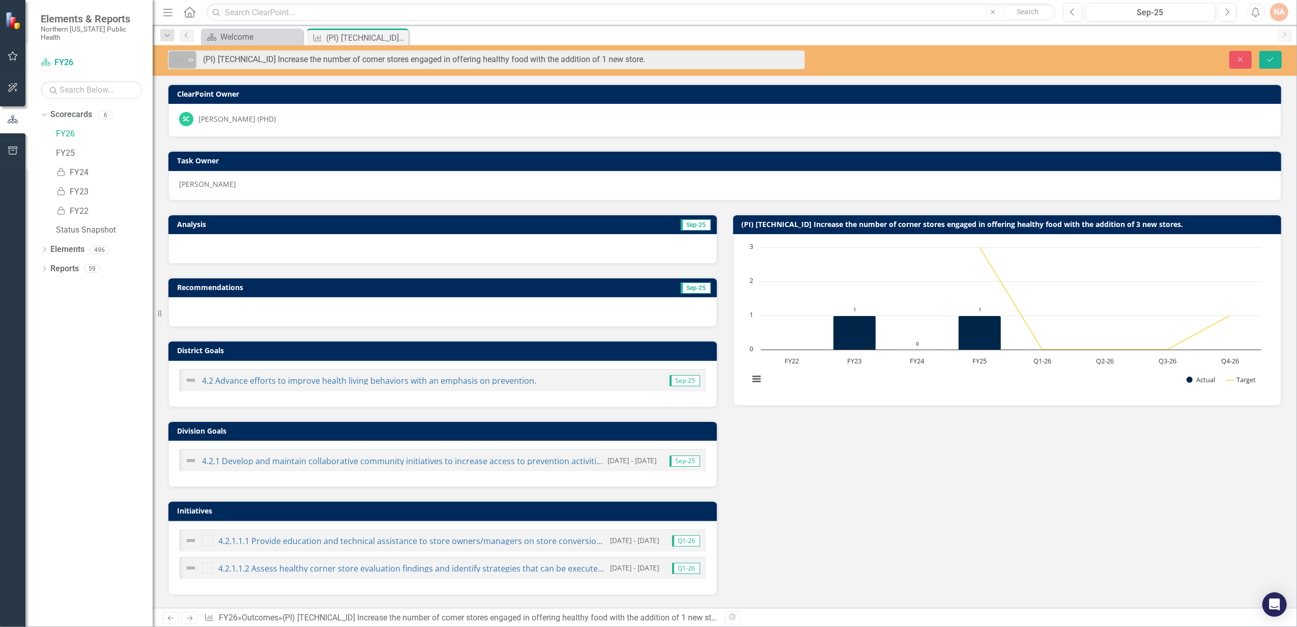
click at [179, 53] on div "Not Defined Expand (PI) [TECHNICAL_ID] Increase the number of corner stores eng…" at bounding box center [486, 59] width 637 height 19
click at [336, 40] on div "(PI) [TECHNICAL_ID] Increase the number of corner stores engaged in offering he…" at bounding box center [353, 38] width 54 height 13
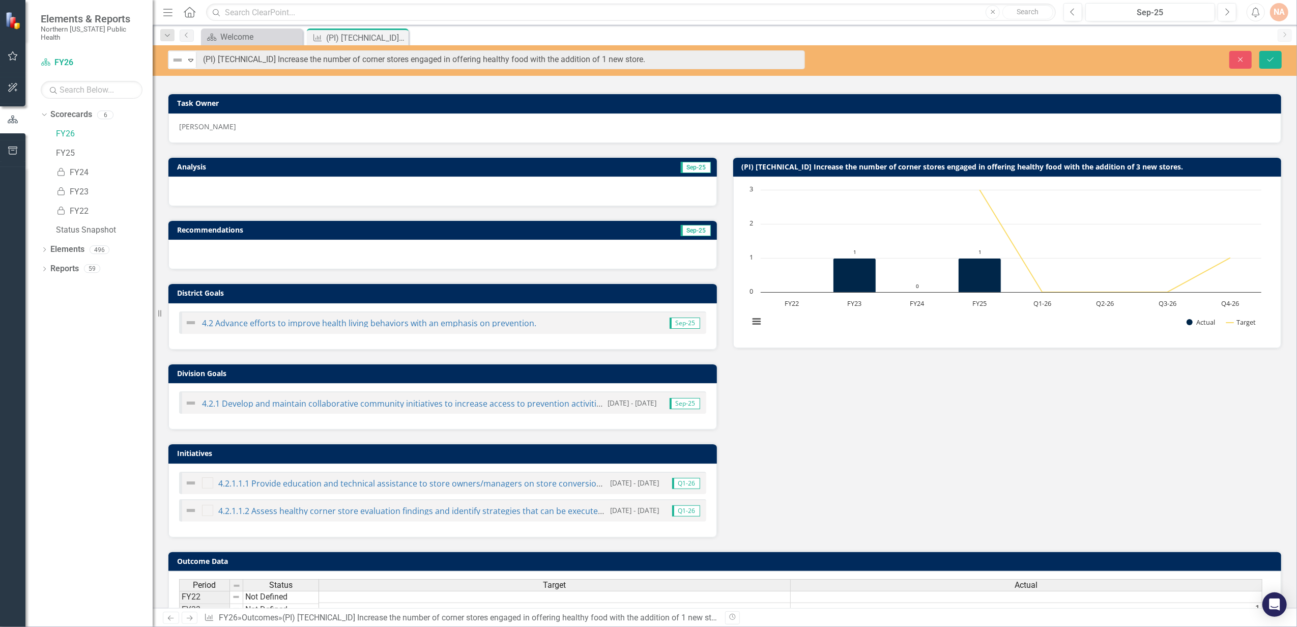
scroll to position [135, 0]
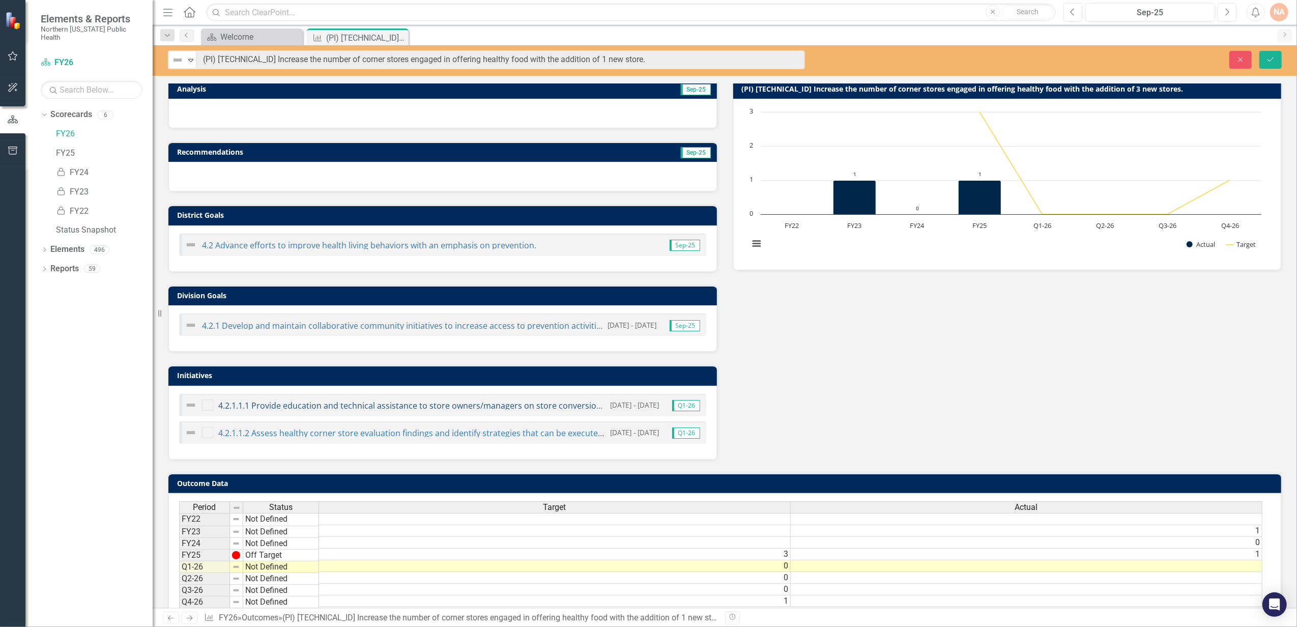
click at [455, 408] on link "4.2.1.1.1 Provide education and technical assistance to store owners/managers o…" at bounding box center [520, 405] width 605 height 11
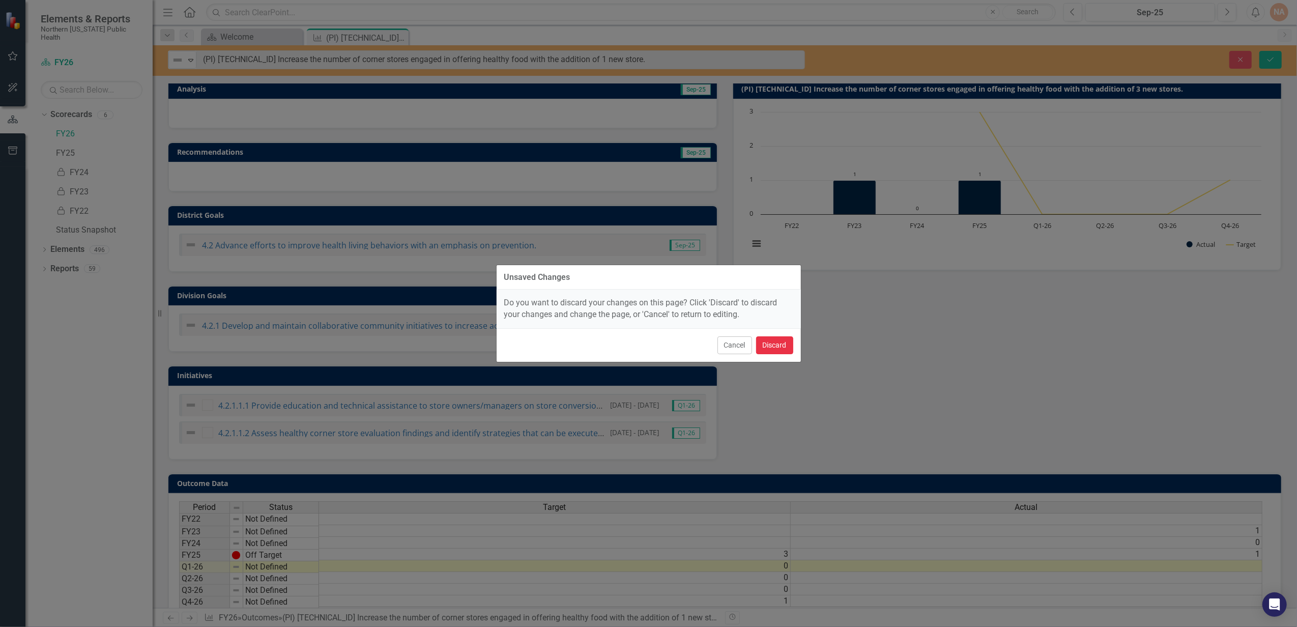
click at [790, 348] on button "Discard" at bounding box center [774, 345] width 37 height 18
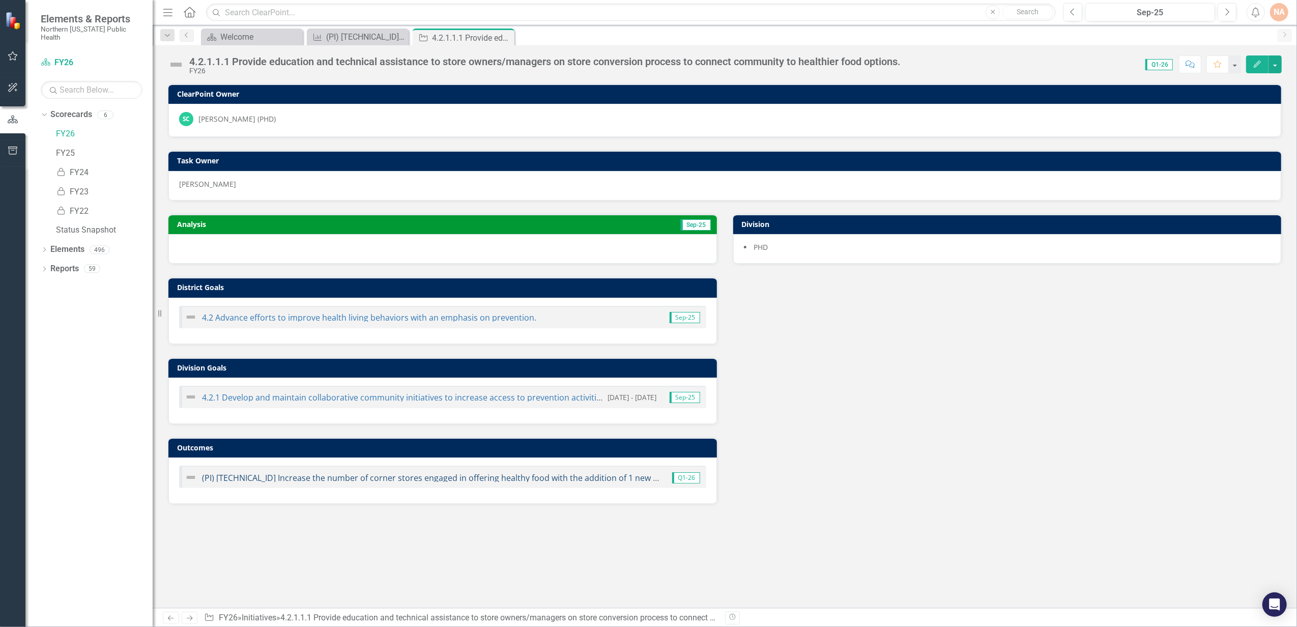
click at [365, 480] on link "(PI) [TECHNICAL_ID] Increase the number of corner stores engaged in offering he…" at bounding box center [438, 477] width 473 height 11
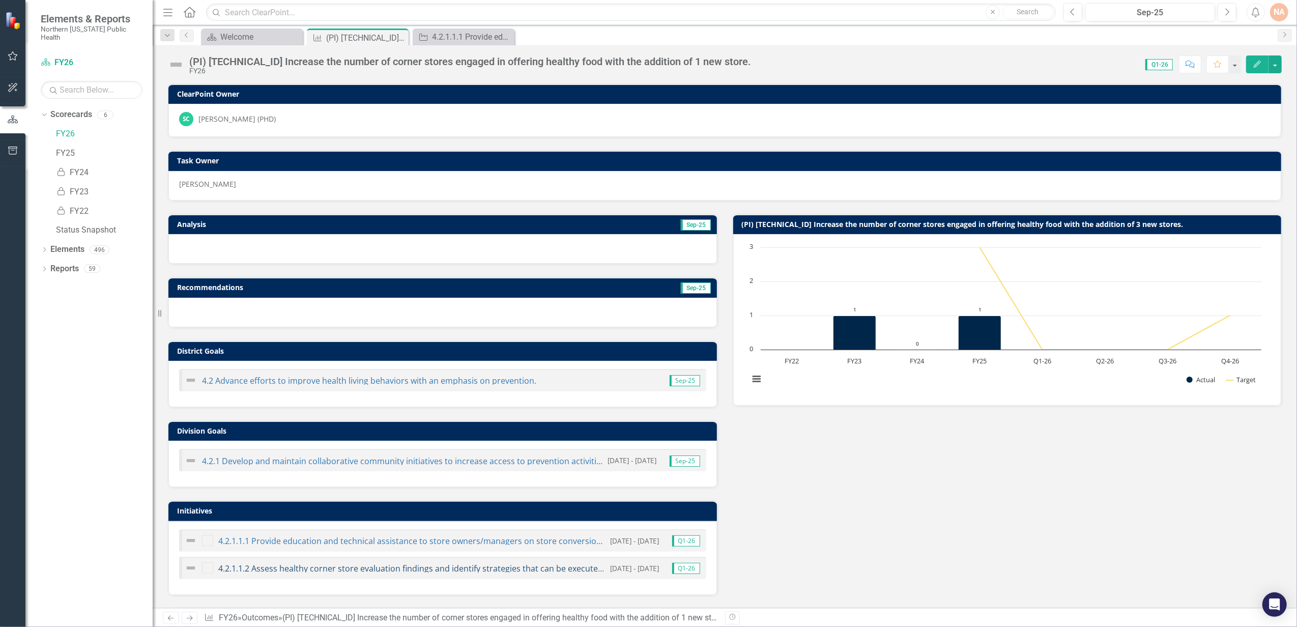
click at [279, 568] on link "4.2.1.1.2 Assess healthy corner store evaluation findings and identify strategi…" at bounding box center [701, 568] width 966 height 11
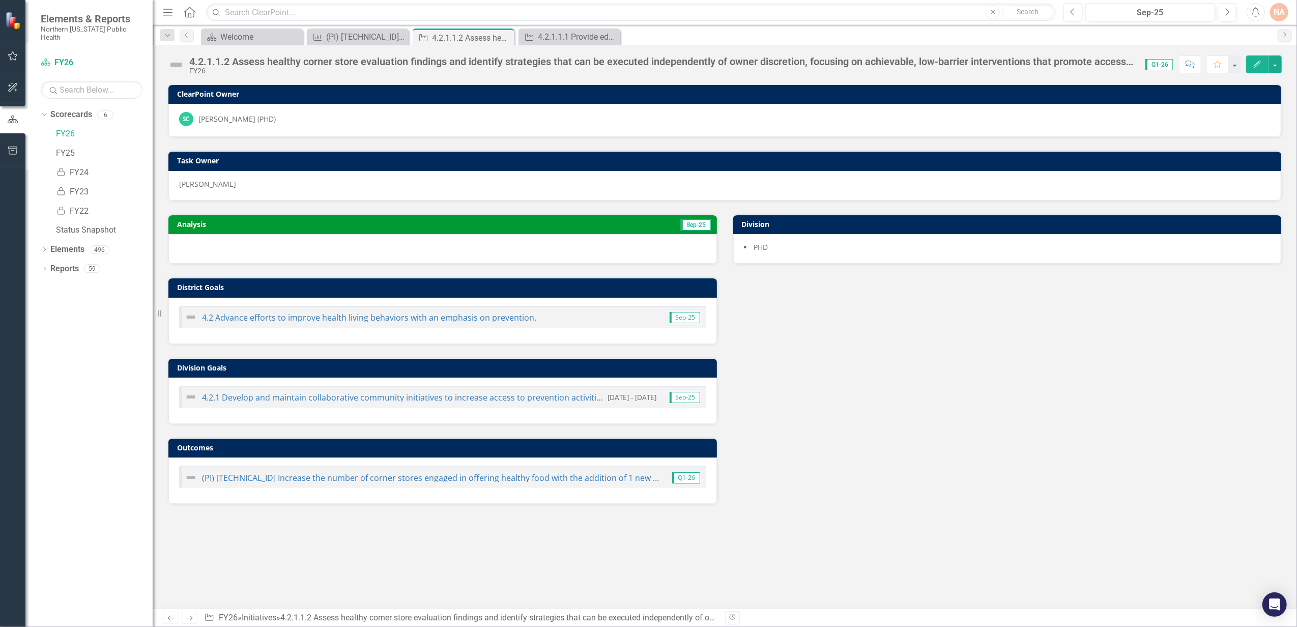
click at [906, 60] on div "4.2.1.1.2 Assess healthy corner store evaluation findings and identify strategi…" at bounding box center [662, 61] width 946 height 11
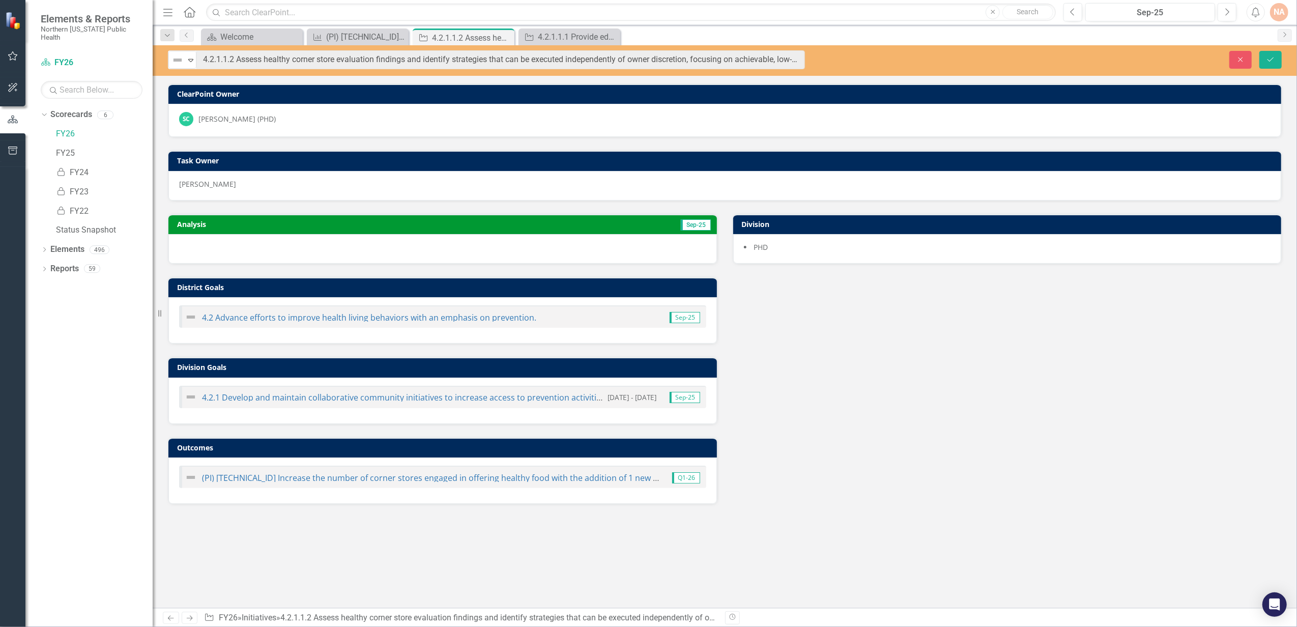
click at [906, 60] on div "Close Save" at bounding box center [1058, 60] width 461 height 18
click at [609, 37] on icon "Close" at bounding box center [611, 37] width 10 height 8
click at [505, 38] on icon at bounding box center [505, 38] width 6 height 6
